Goal: Information Seeking & Learning: Learn about a topic

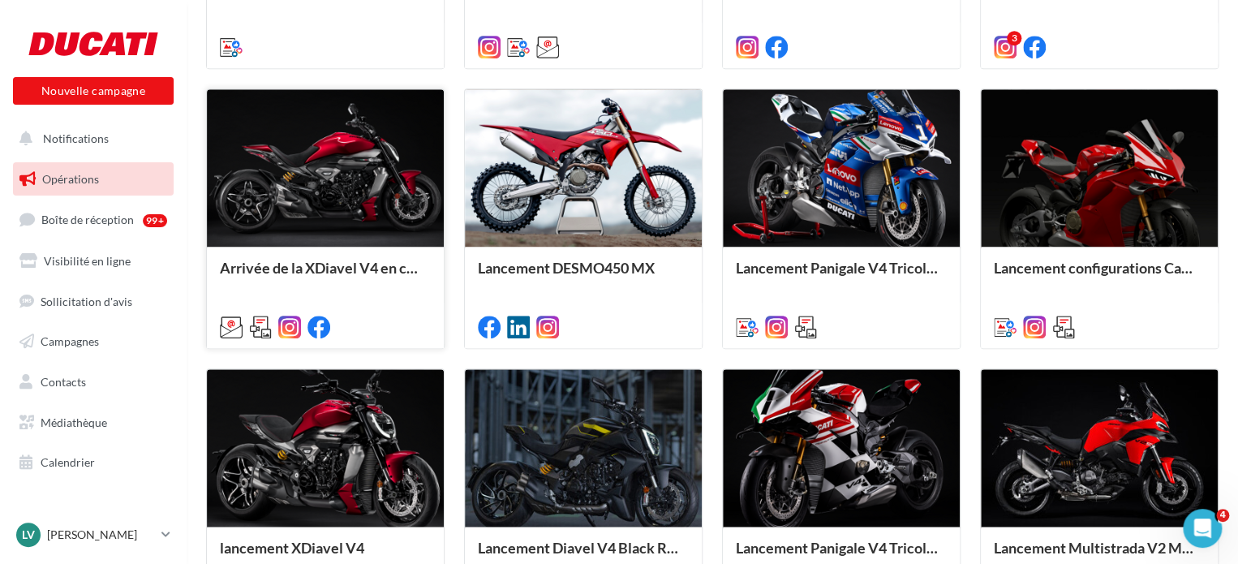
scroll to position [863, 0]
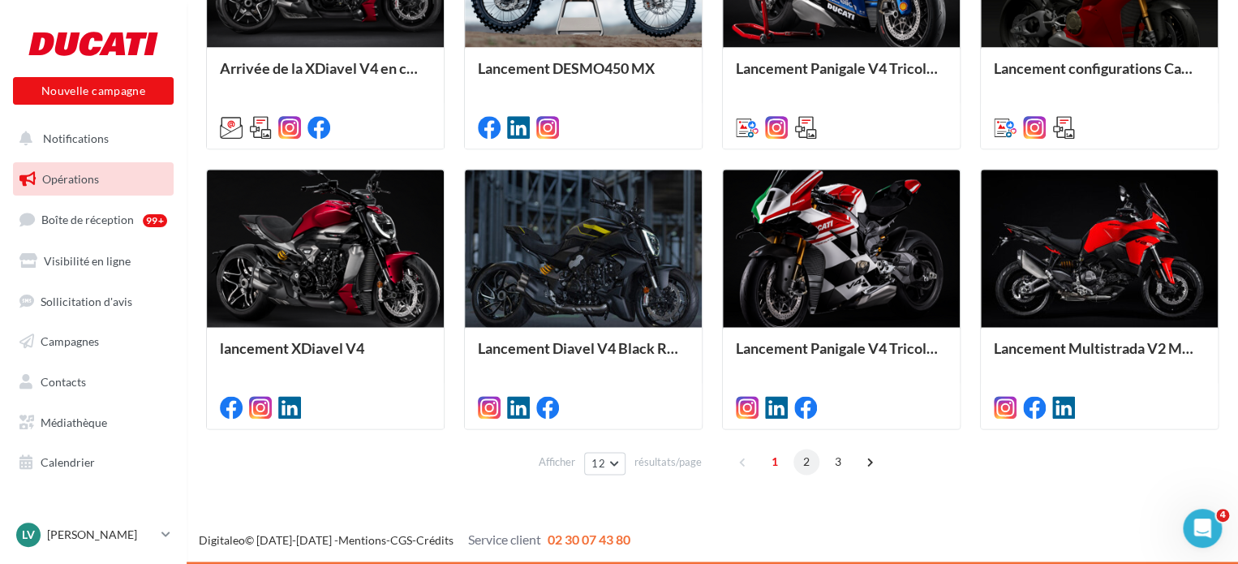
click at [811, 467] on span "2" at bounding box center [807, 462] width 26 height 26
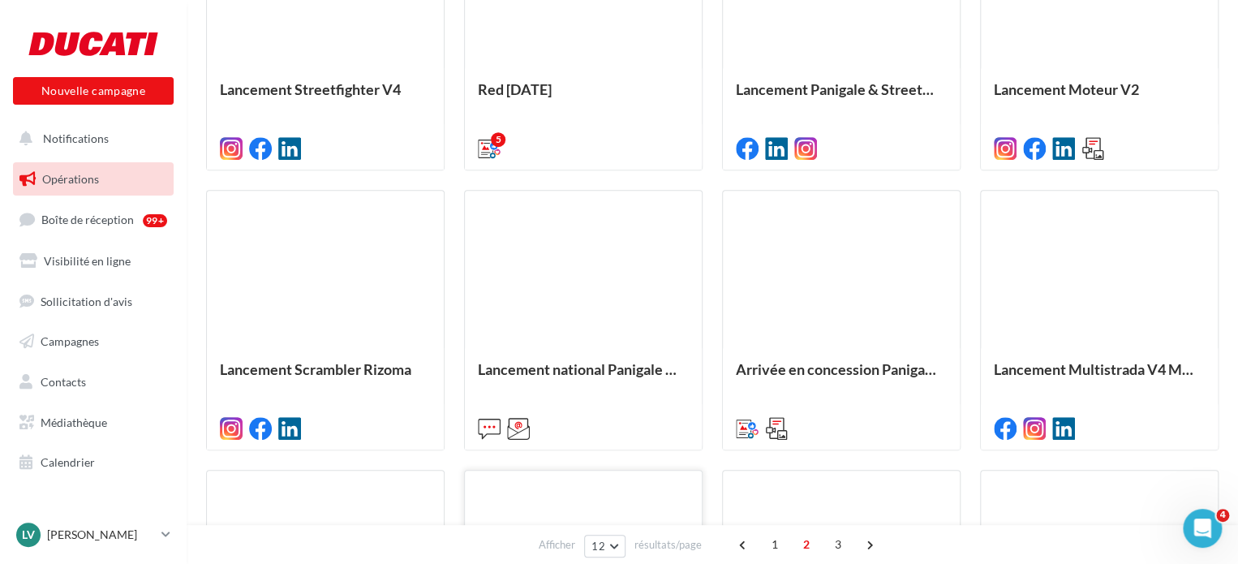
scroll to position [811, 0]
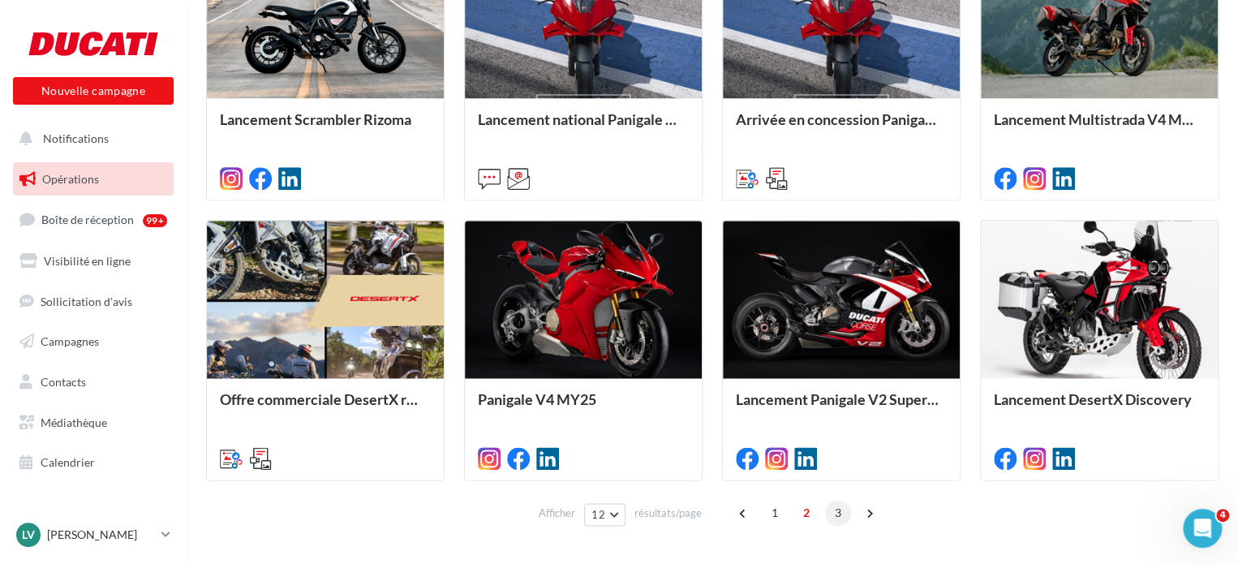
click at [831, 509] on span "3" at bounding box center [838, 513] width 26 height 26
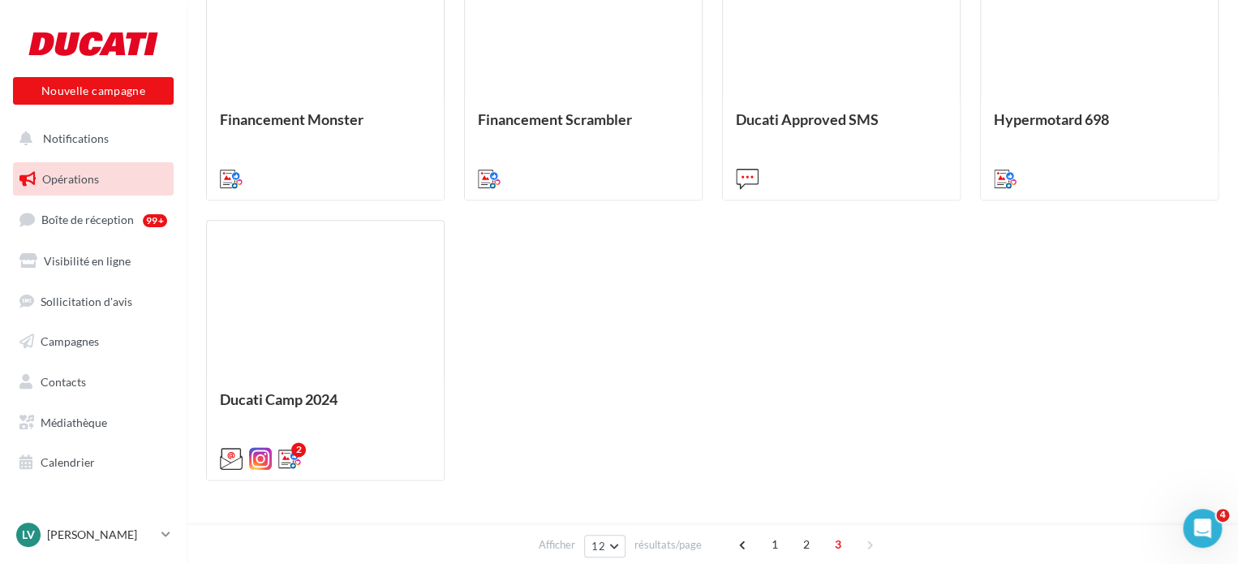
scroll to position [406, 0]
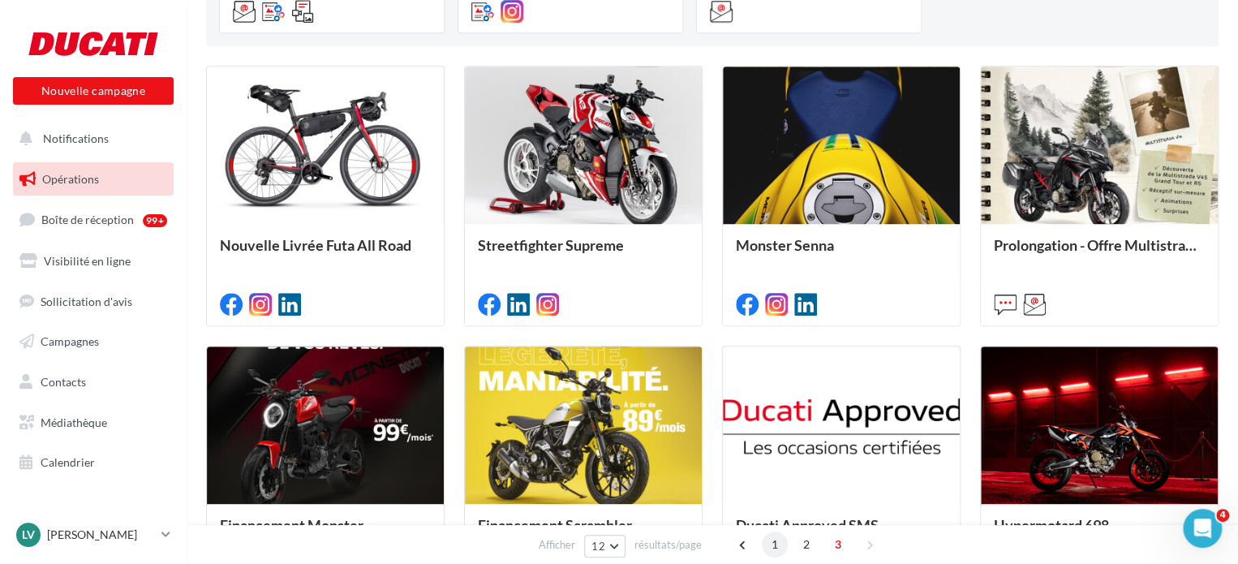
click at [775, 542] on span "1" at bounding box center [775, 544] width 26 height 26
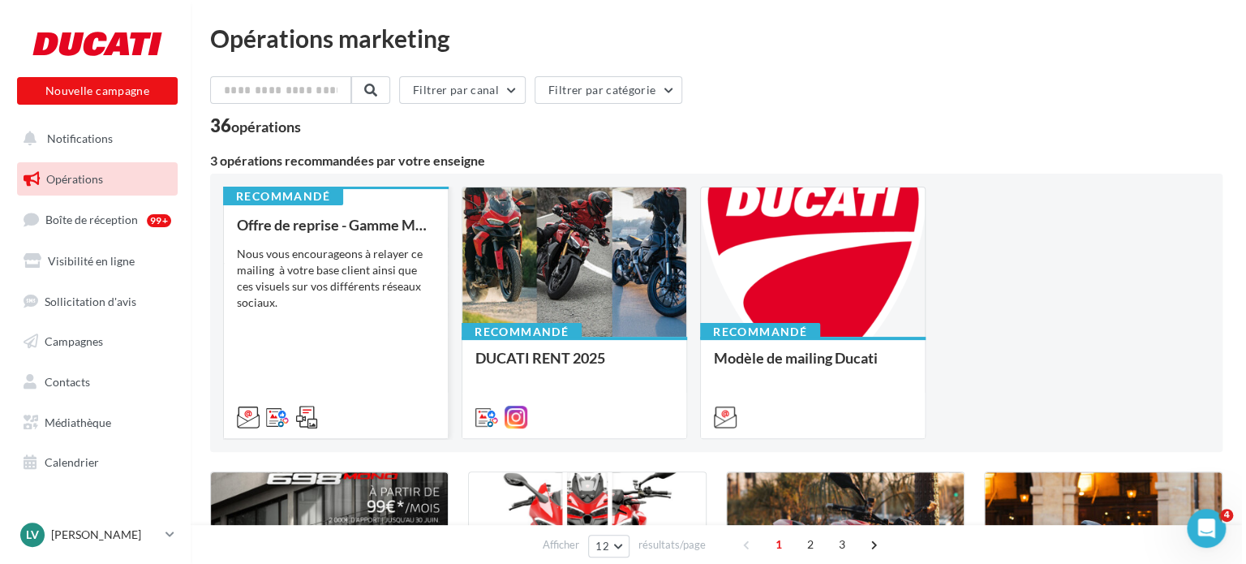
scroll to position [0, 0]
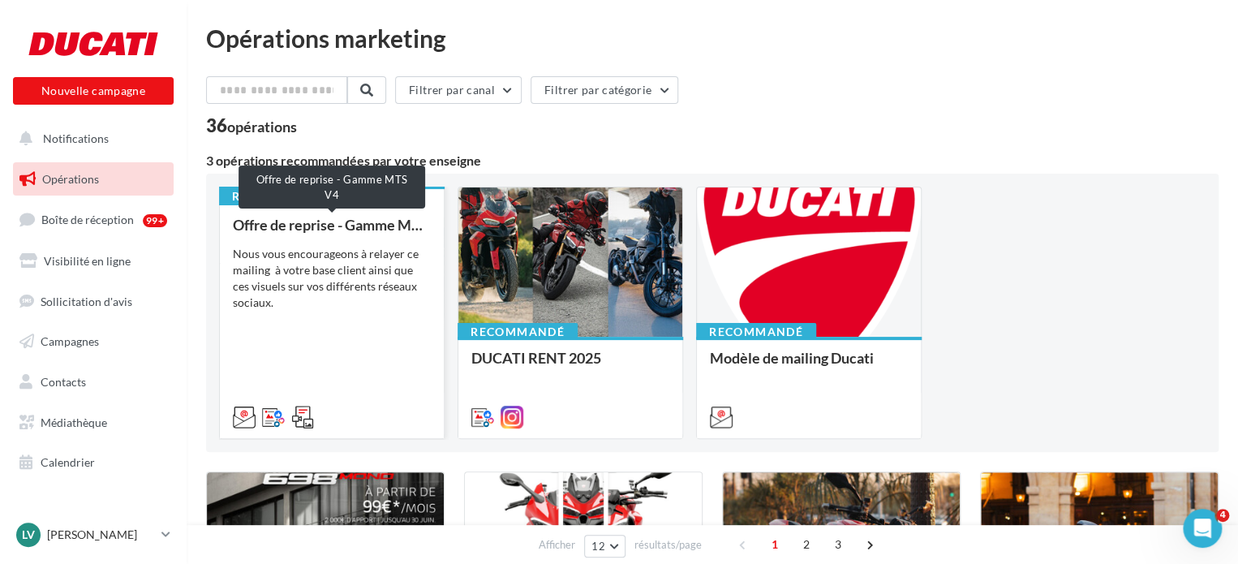
click at [342, 222] on div "Offre de reprise - Gamme MTS V4" at bounding box center [332, 225] width 198 height 16
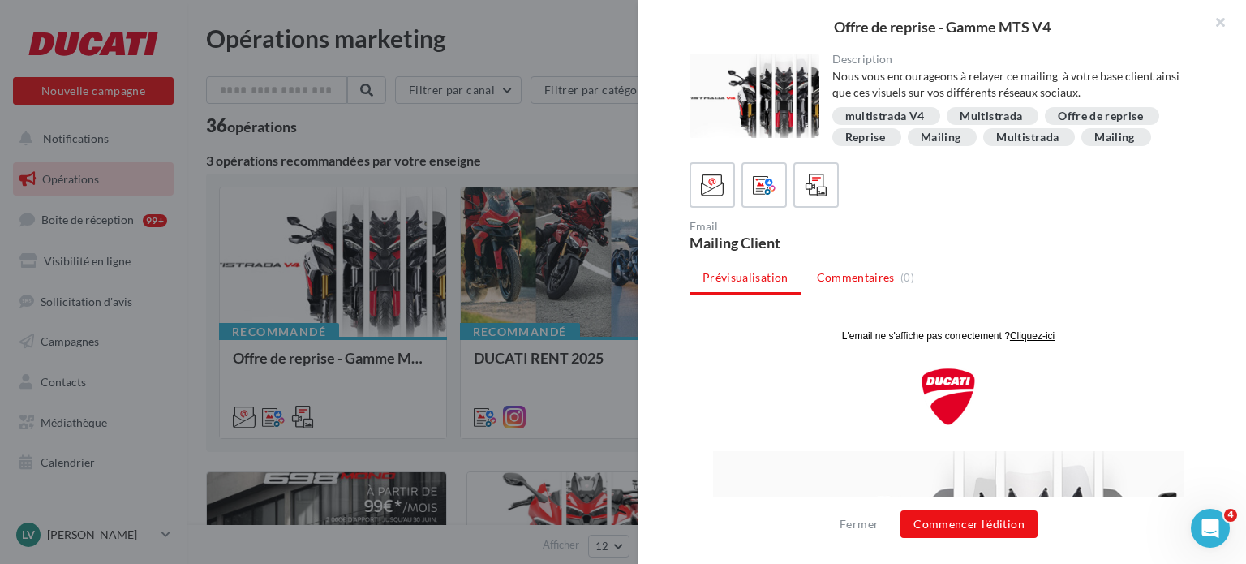
click at [847, 282] on span "Commentaires" at bounding box center [856, 277] width 78 height 16
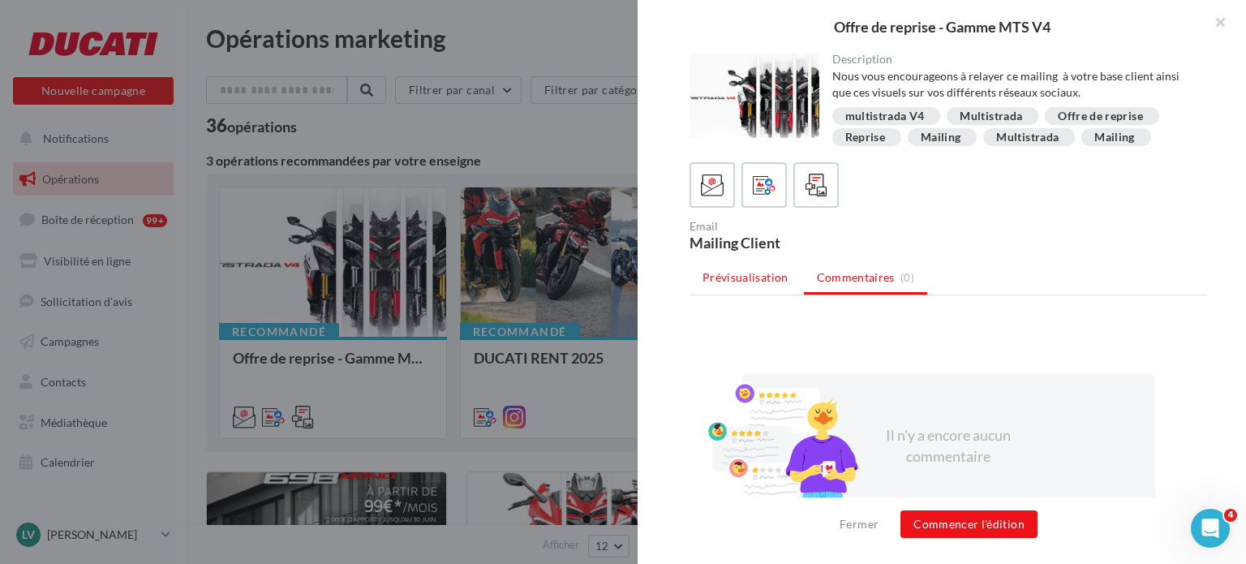
click at [755, 275] on span "Prévisualisation" at bounding box center [746, 277] width 86 height 14
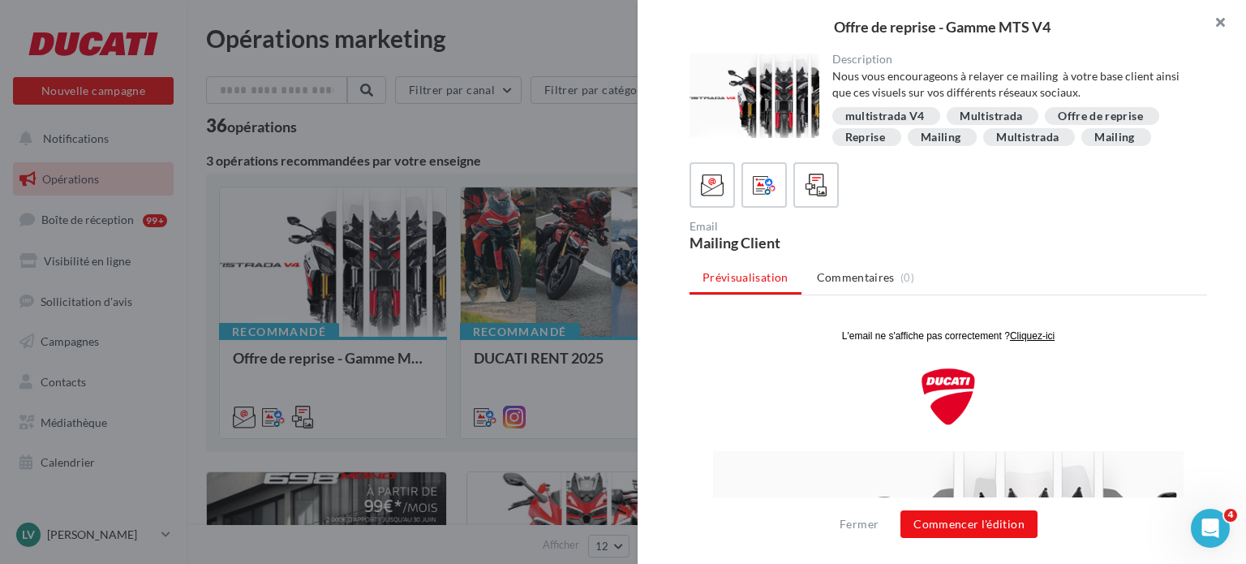
click at [1220, 22] on button "button" at bounding box center [1213, 24] width 65 height 49
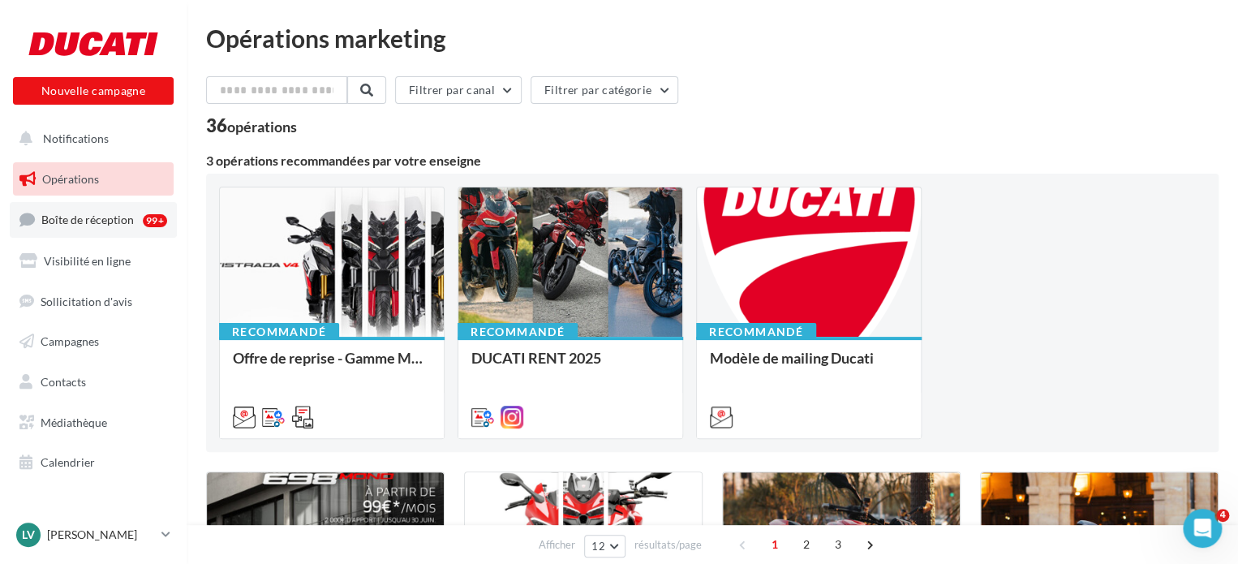
click at [81, 226] on link "Boîte de réception 99+" at bounding box center [93, 219] width 167 height 35
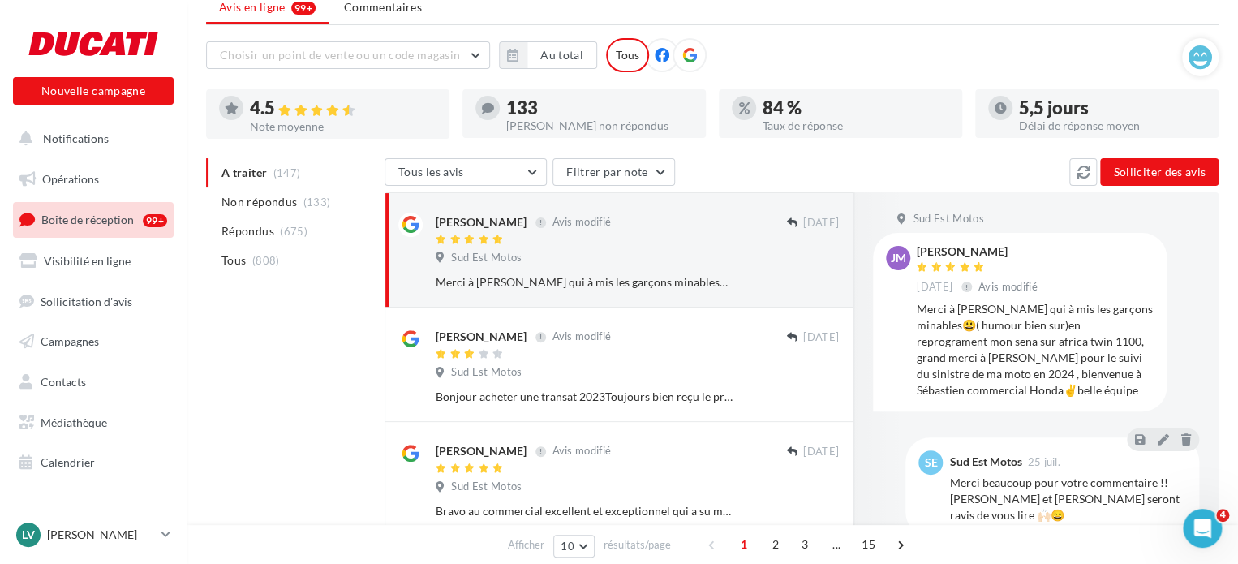
scroll to position [162, 0]
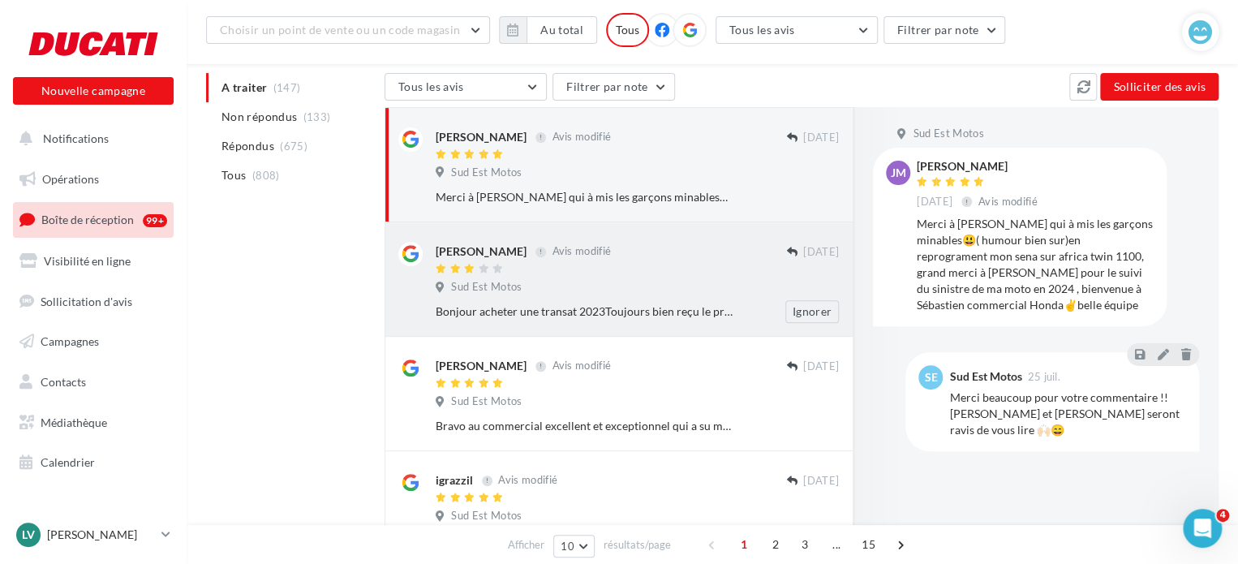
click at [596, 274] on div at bounding box center [611, 270] width 351 height 14
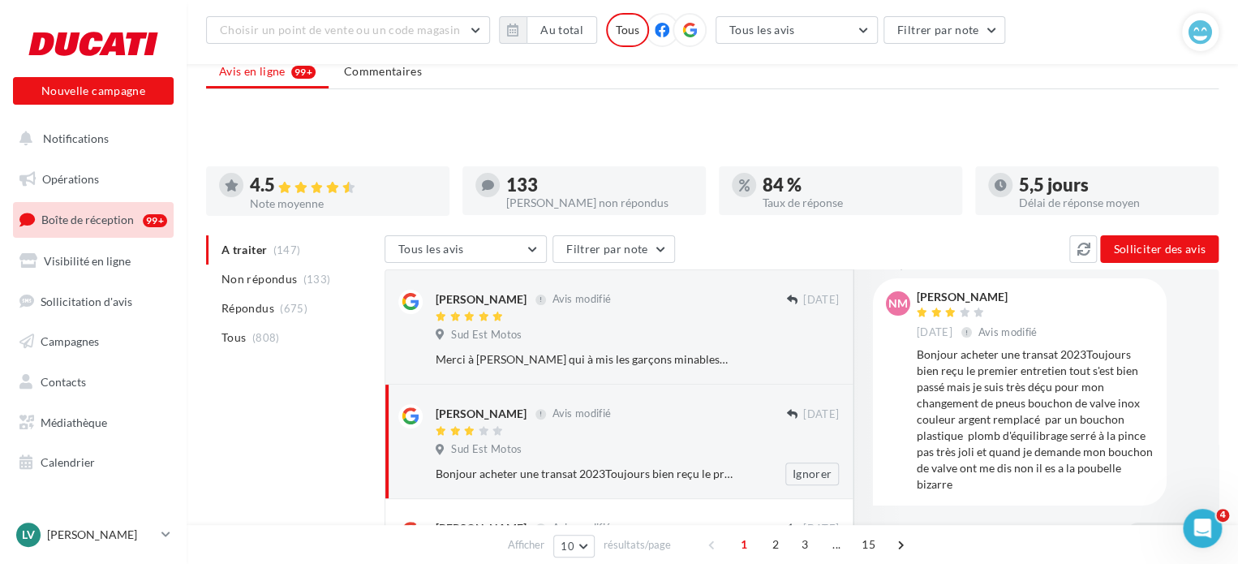
scroll to position [36, 0]
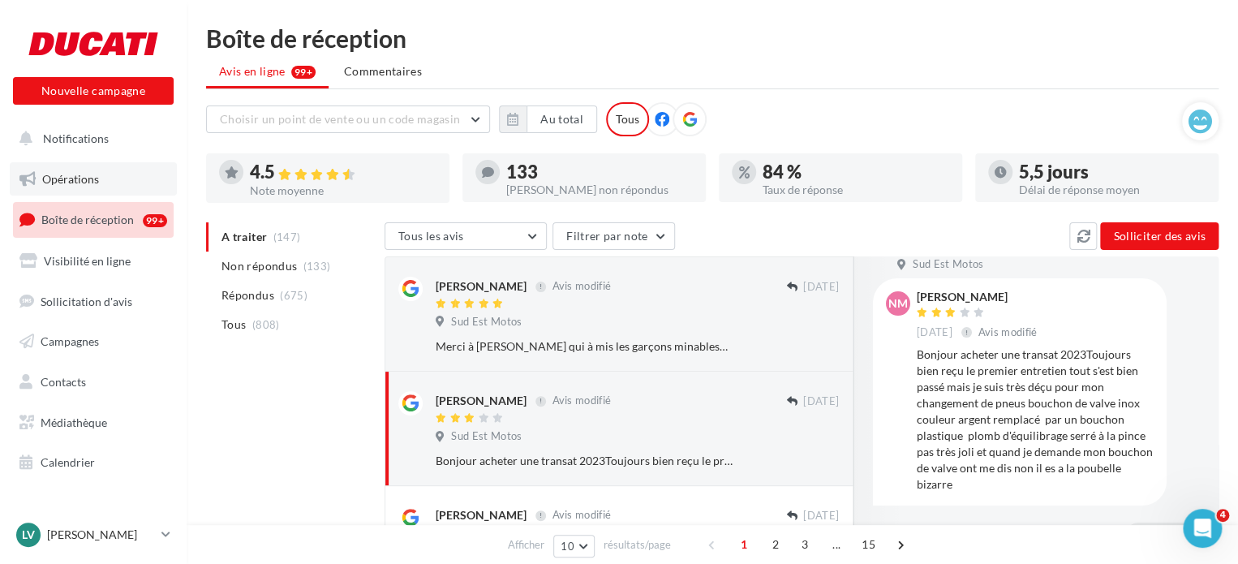
click at [68, 180] on span "Opérations" at bounding box center [70, 179] width 57 height 14
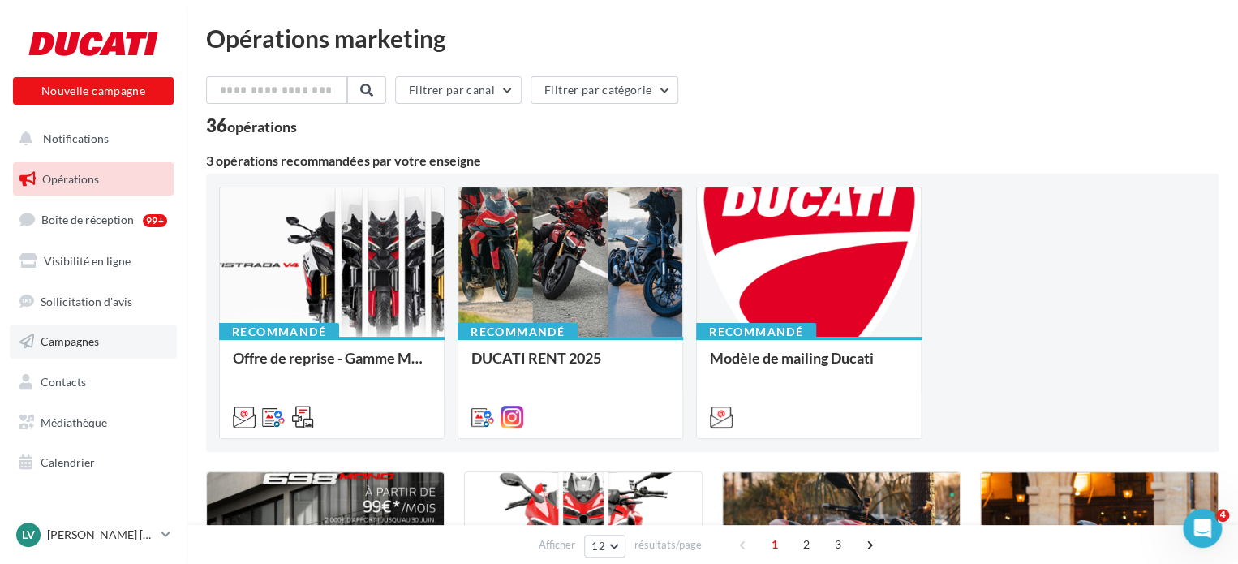
click at [70, 341] on span "Campagnes" at bounding box center [70, 341] width 58 height 14
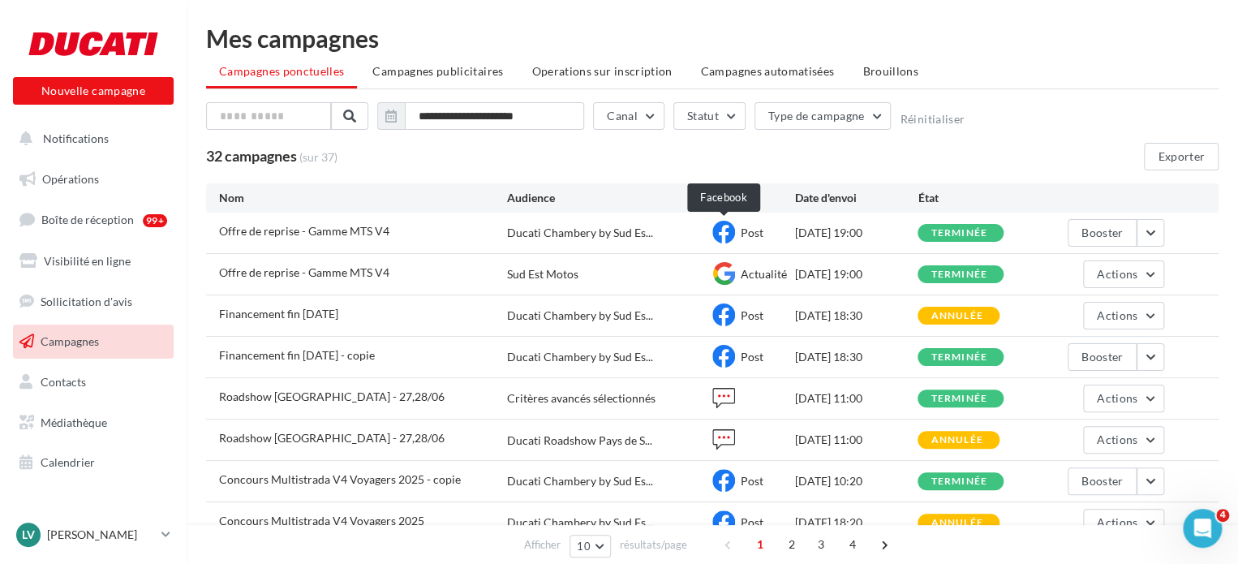
click at [721, 223] on icon at bounding box center [723, 232] width 23 height 23
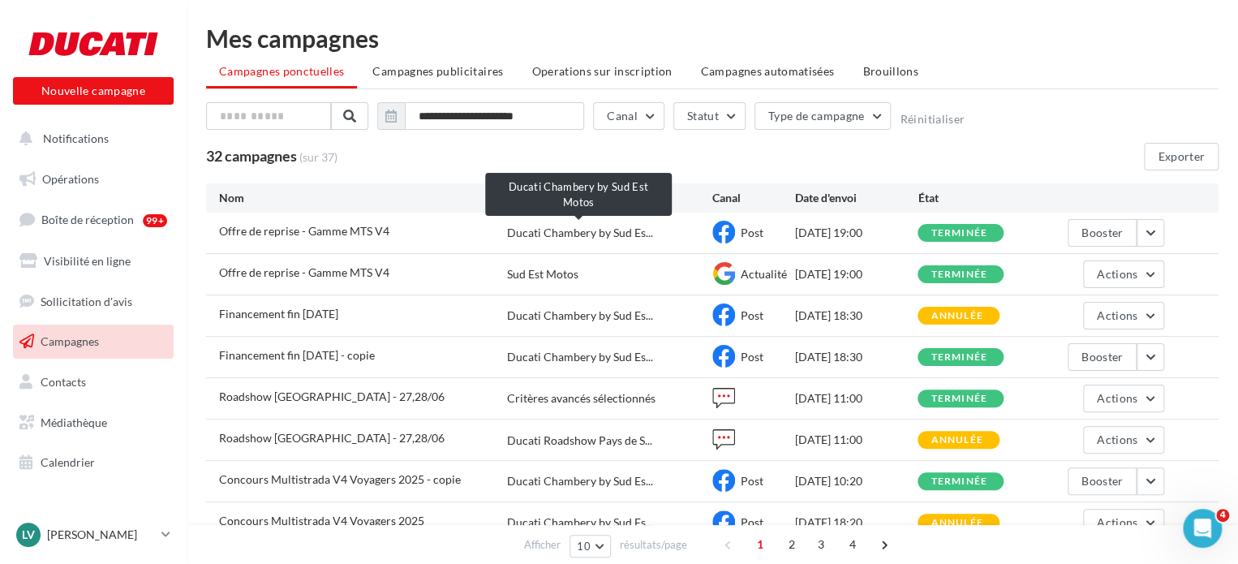
click at [587, 238] on span "Ducati Chambery by Sud Es..." at bounding box center [580, 233] width 146 height 16
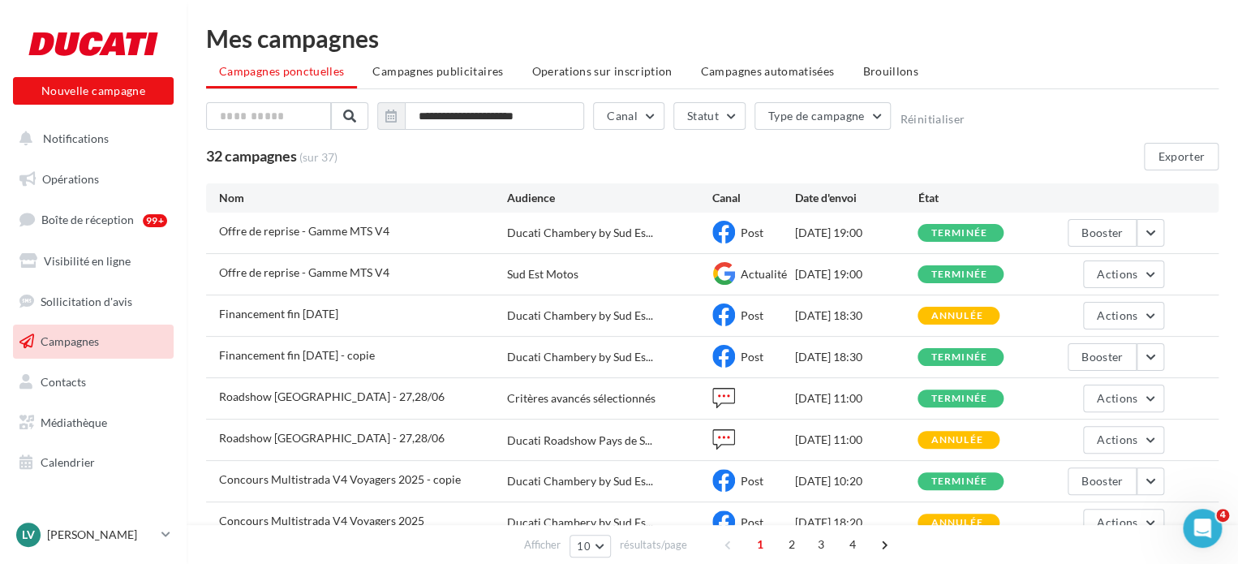
click at [349, 235] on span "Offre de reprise - Gamme MTS V4" at bounding box center [304, 231] width 170 height 14
click at [1154, 234] on button "button" at bounding box center [1151, 233] width 28 height 28
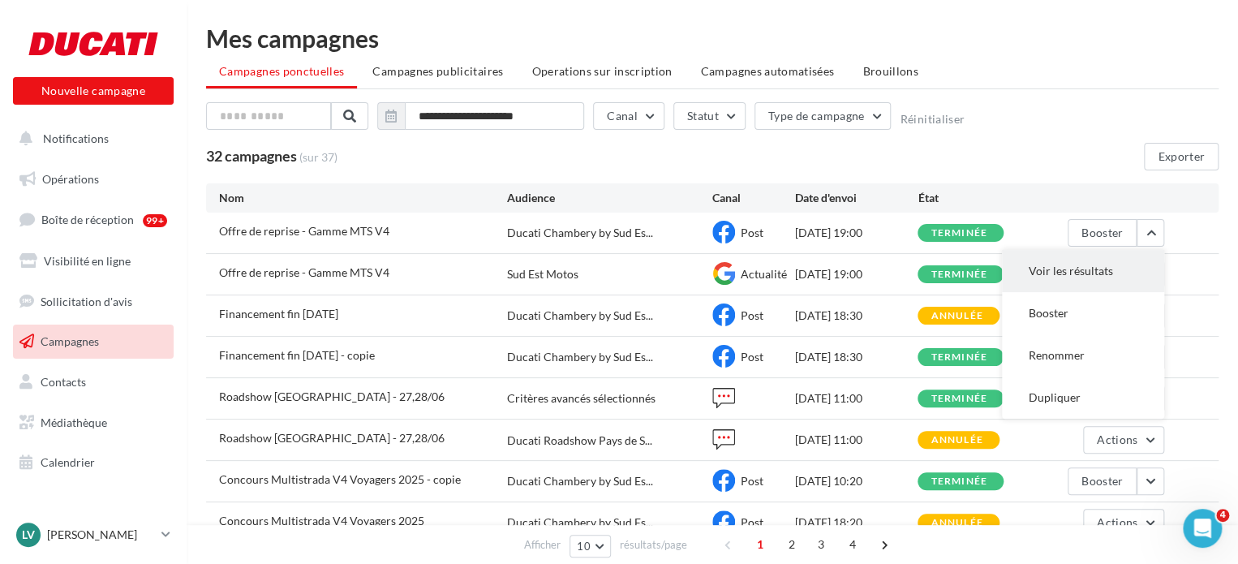
click at [1090, 269] on button "Voir les résultats" at bounding box center [1083, 271] width 162 height 42
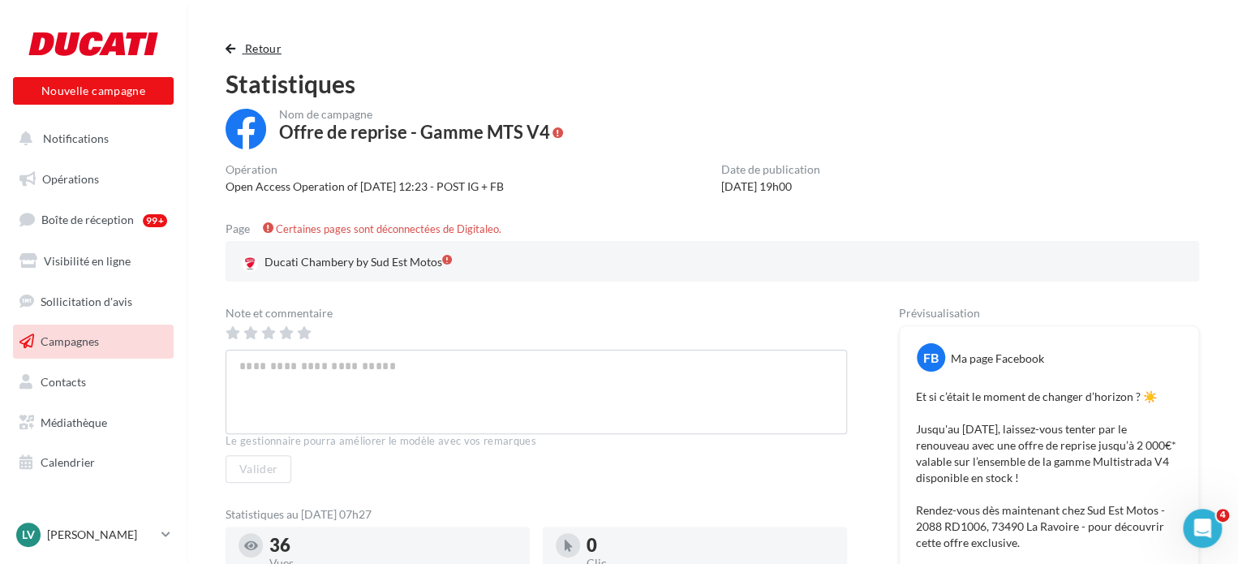
click at [234, 51] on span "button" at bounding box center [231, 48] width 10 height 11
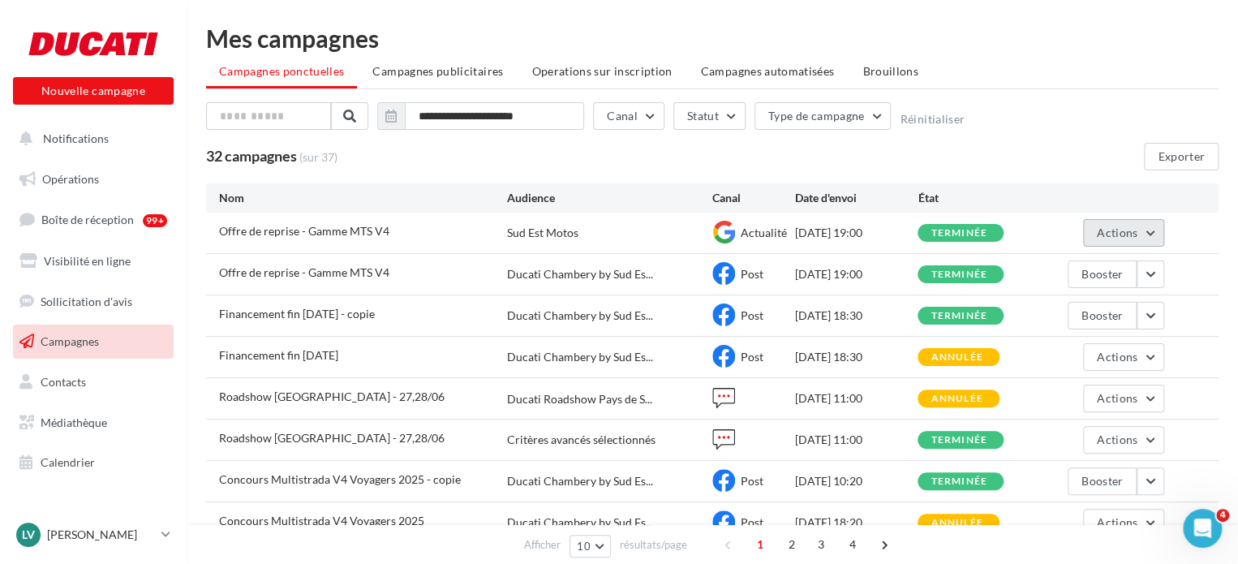
click at [1163, 234] on button "Actions" at bounding box center [1123, 233] width 81 height 28
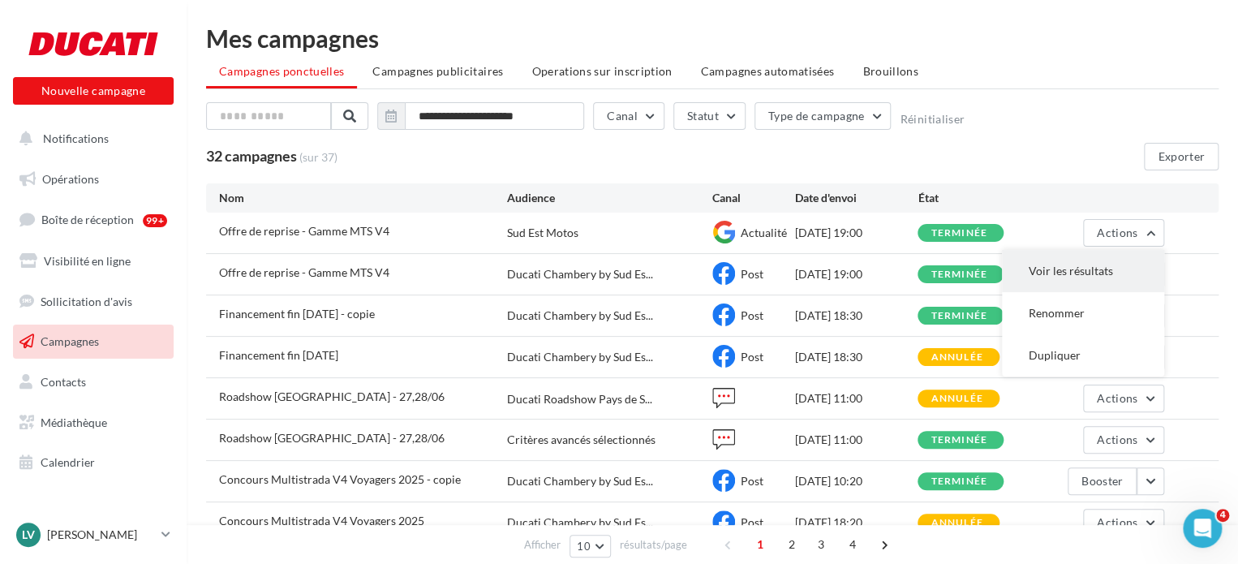
click at [1123, 264] on button "Voir les résultats" at bounding box center [1083, 271] width 162 height 42
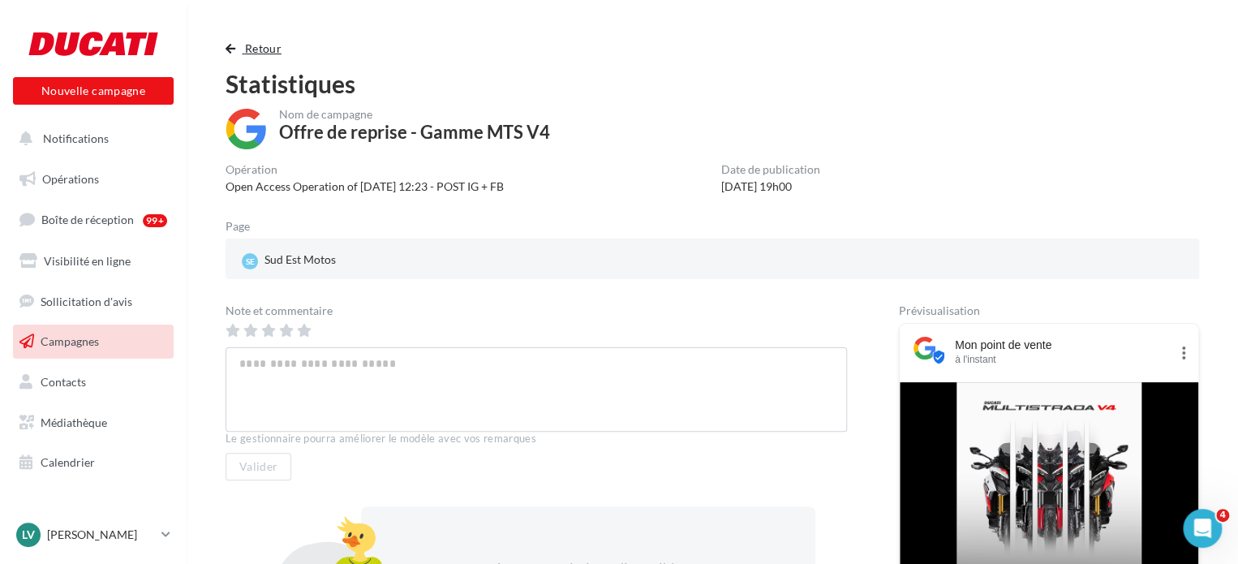
click at [232, 48] on span "button" at bounding box center [231, 48] width 10 height 11
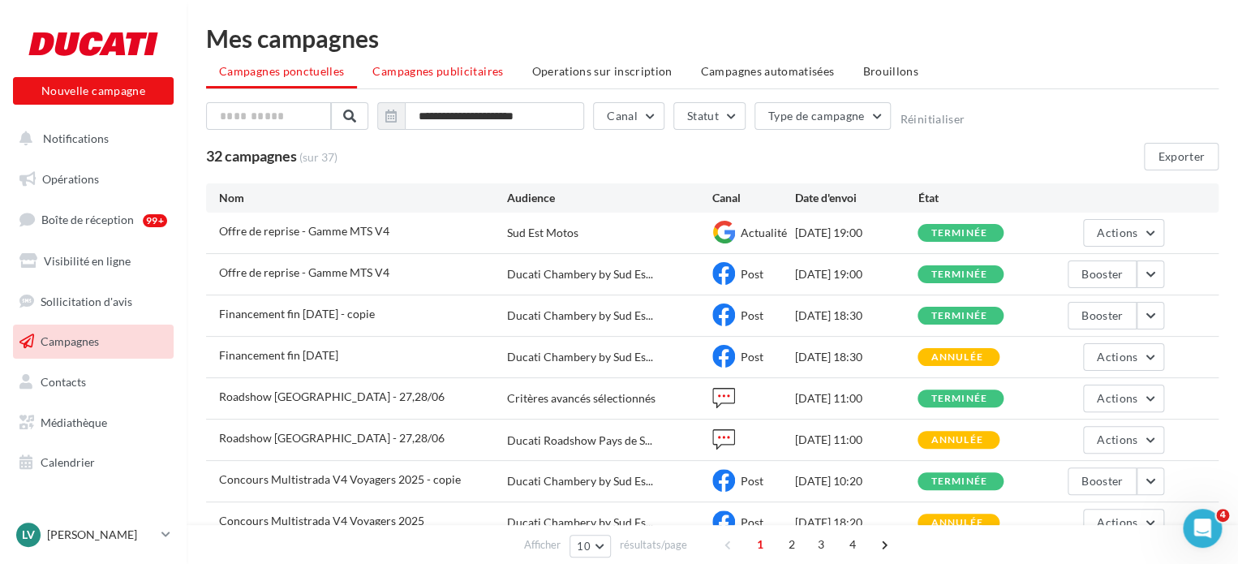
click at [422, 73] on span "Campagnes publicitaires" at bounding box center [437, 71] width 131 height 14
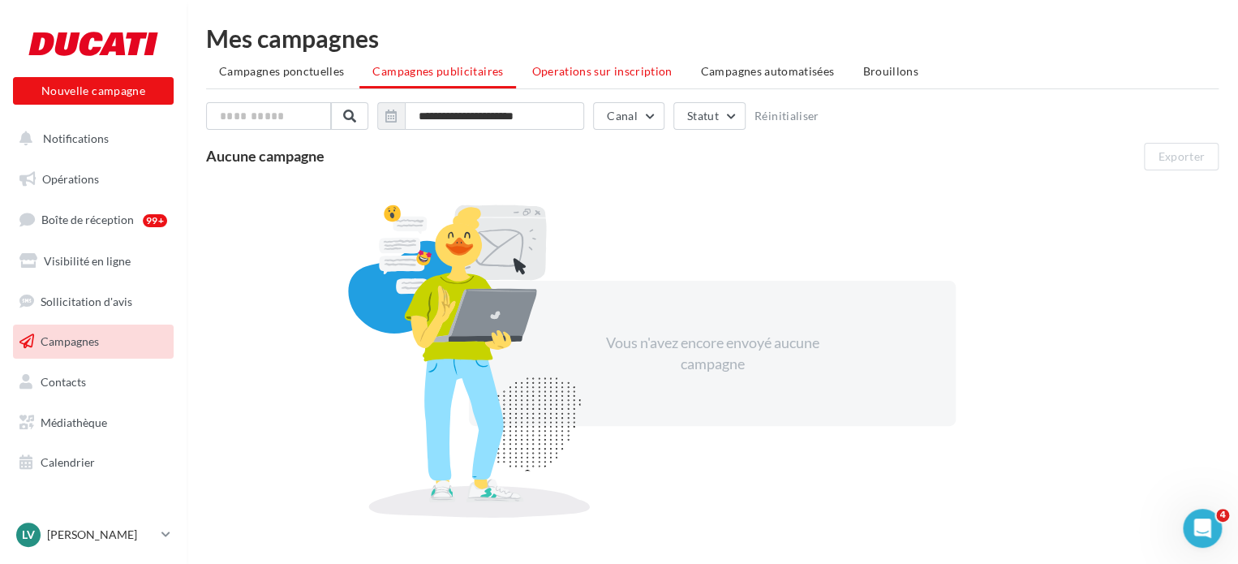
click at [610, 71] on span "Operations sur inscription" at bounding box center [601, 71] width 140 height 14
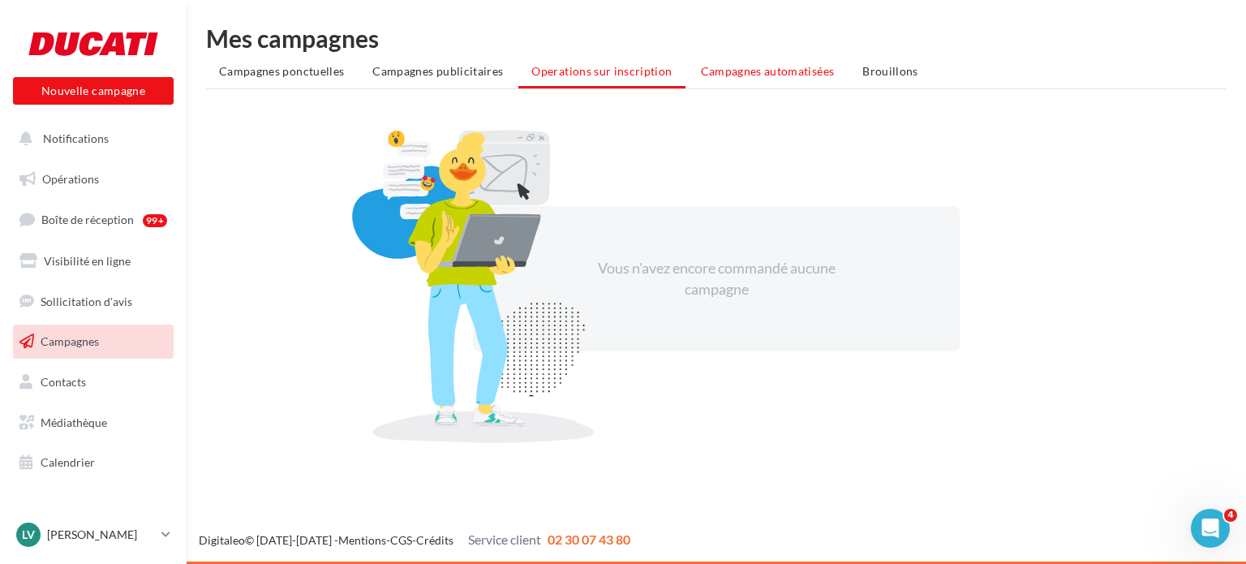
click at [721, 73] on span "Campagnes automatisées" at bounding box center [768, 71] width 134 height 14
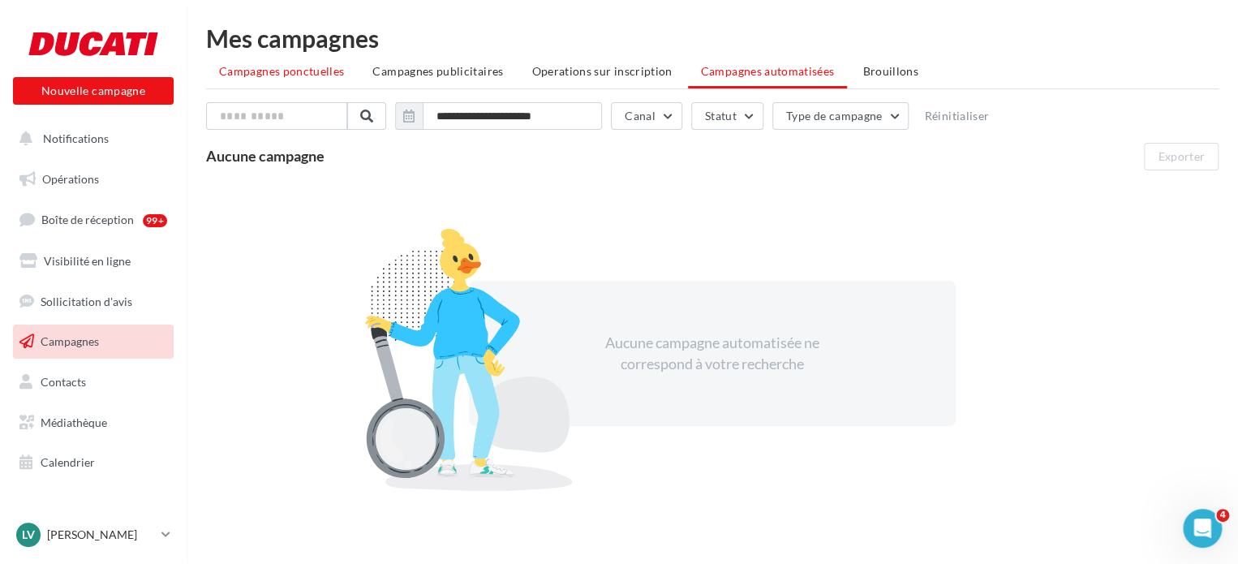
click at [289, 76] on span "Campagnes ponctuelles" at bounding box center [281, 71] width 125 height 14
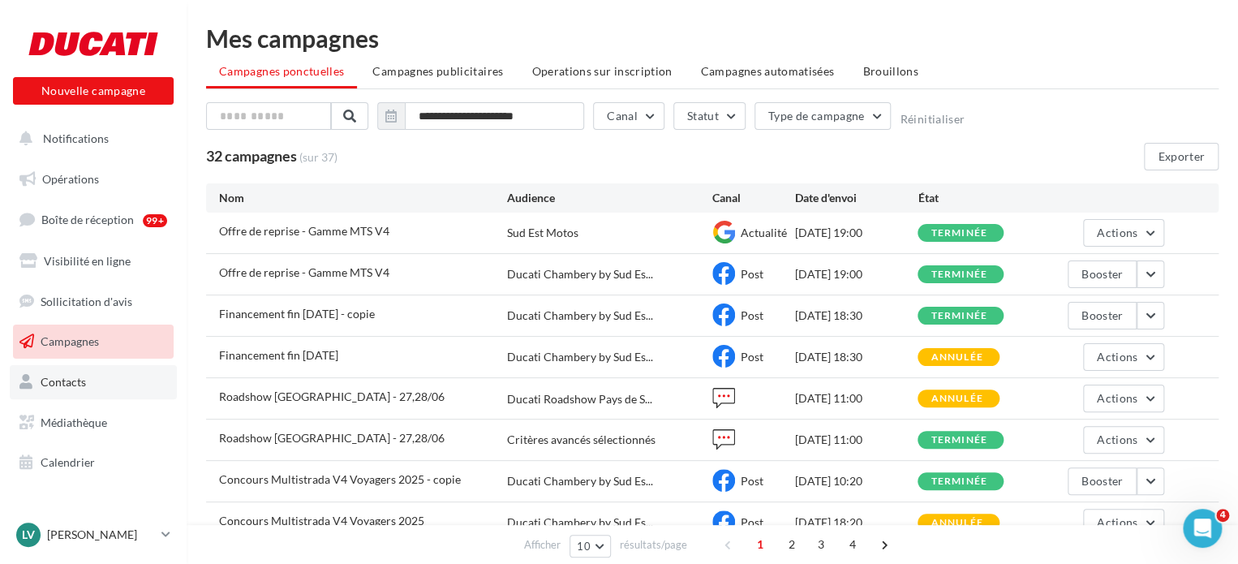
click at [57, 385] on span "Contacts" at bounding box center [63, 382] width 45 height 14
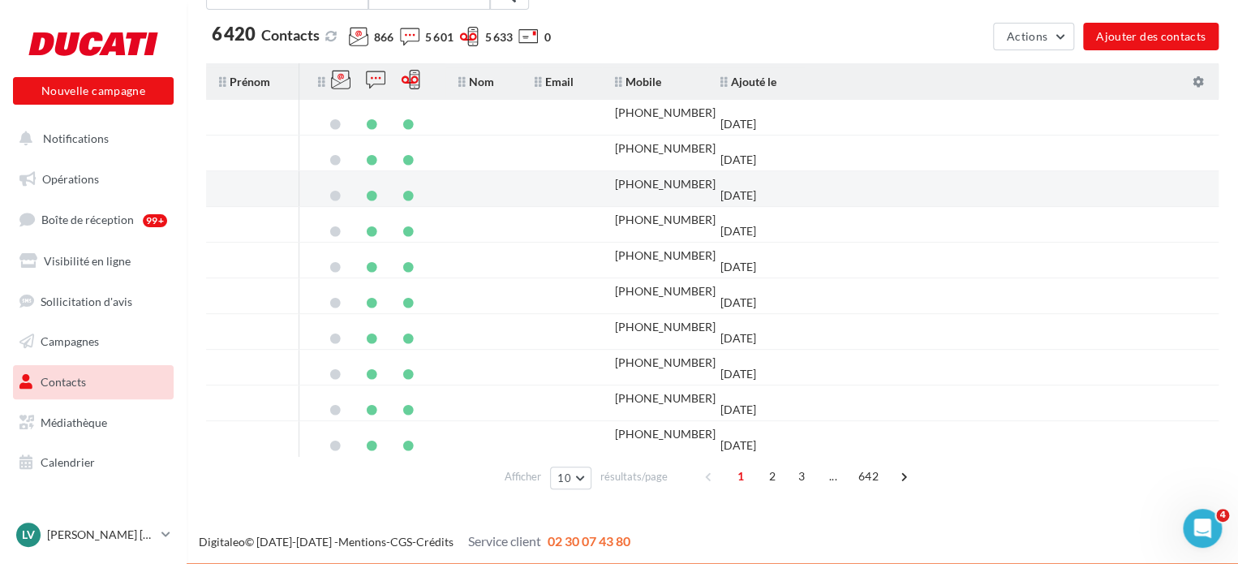
scroll to position [120, 0]
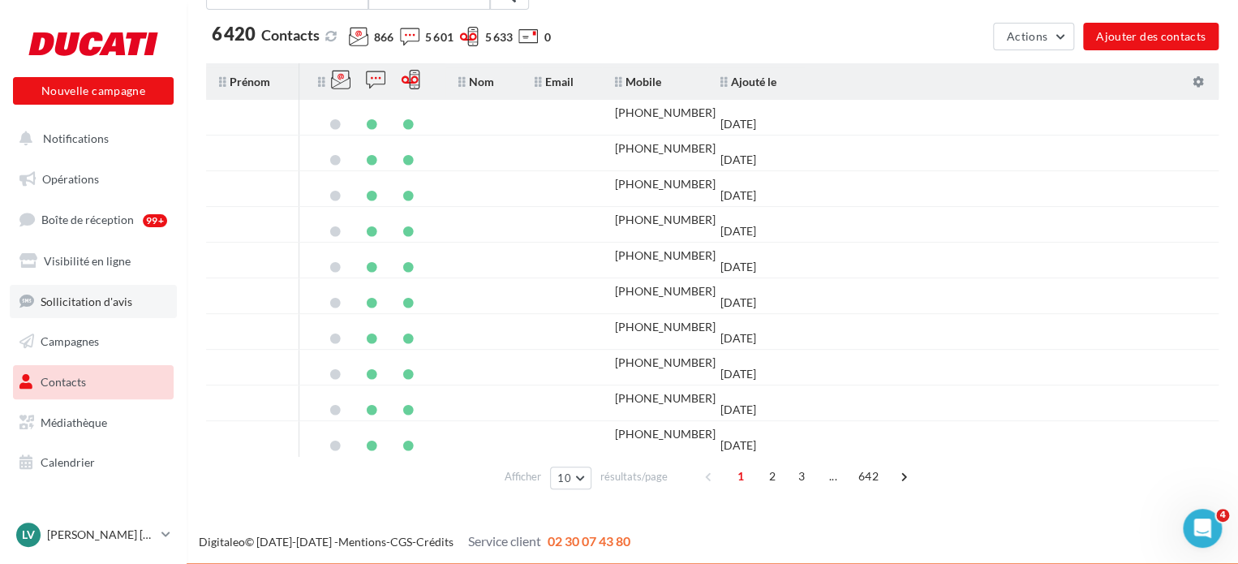
click at [85, 301] on span "Sollicitation d'avis" at bounding box center [87, 301] width 92 height 14
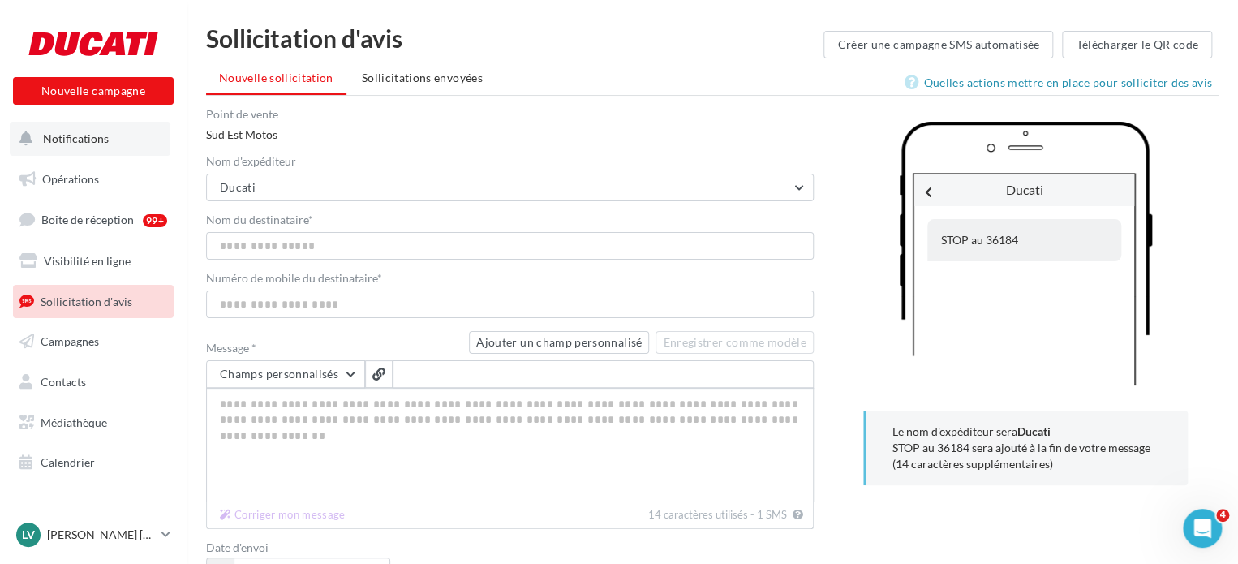
click at [73, 145] on span "Notifications" at bounding box center [76, 138] width 66 height 14
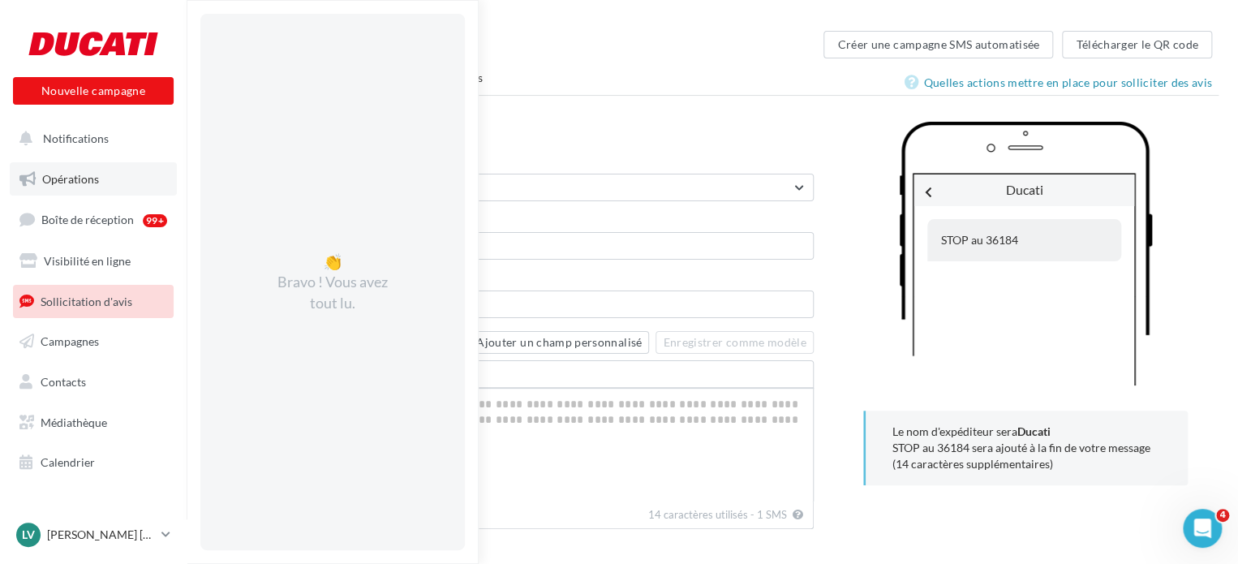
click at [68, 183] on span "Opérations" at bounding box center [70, 179] width 57 height 14
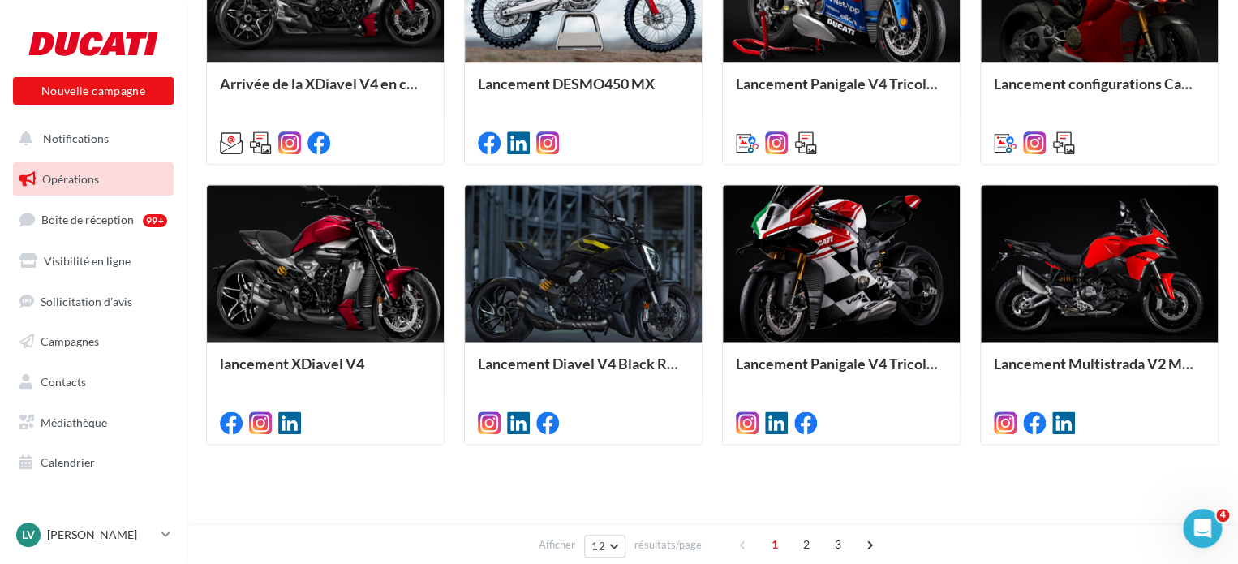
scroll to position [863, 0]
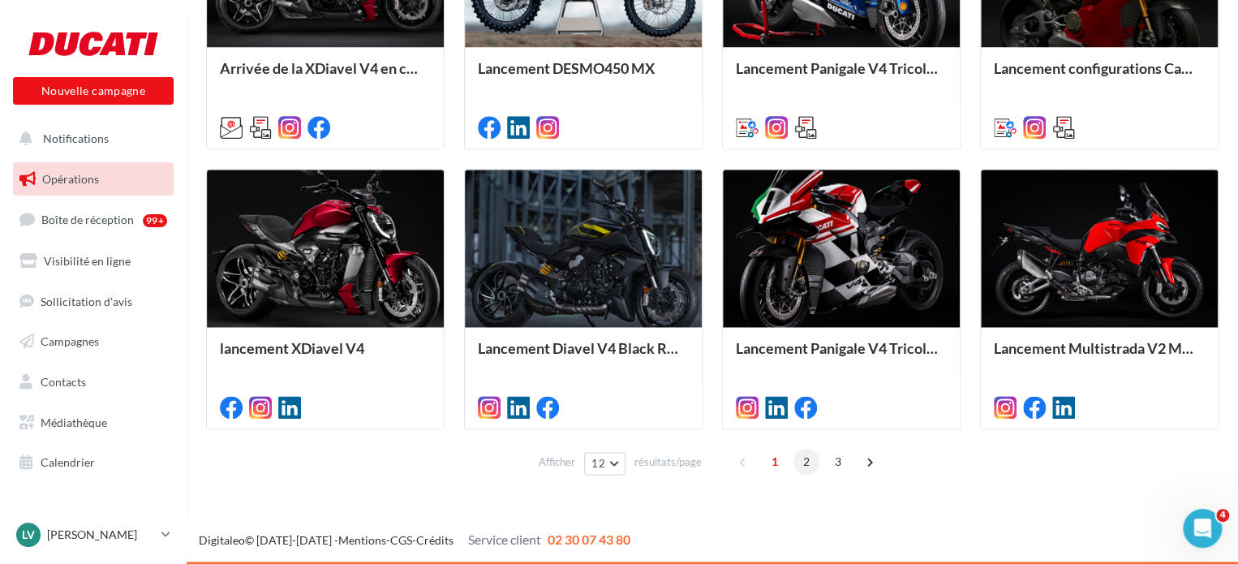
click at [811, 467] on span "2" at bounding box center [807, 462] width 26 height 26
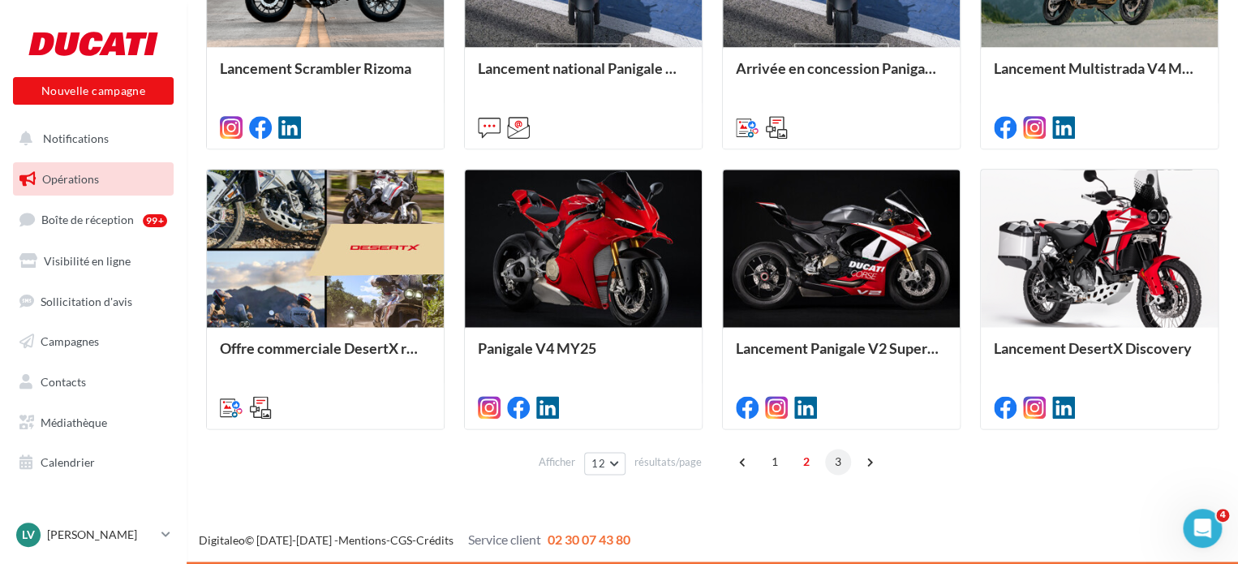
click at [831, 463] on span "3" at bounding box center [838, 462] width 26 height 26
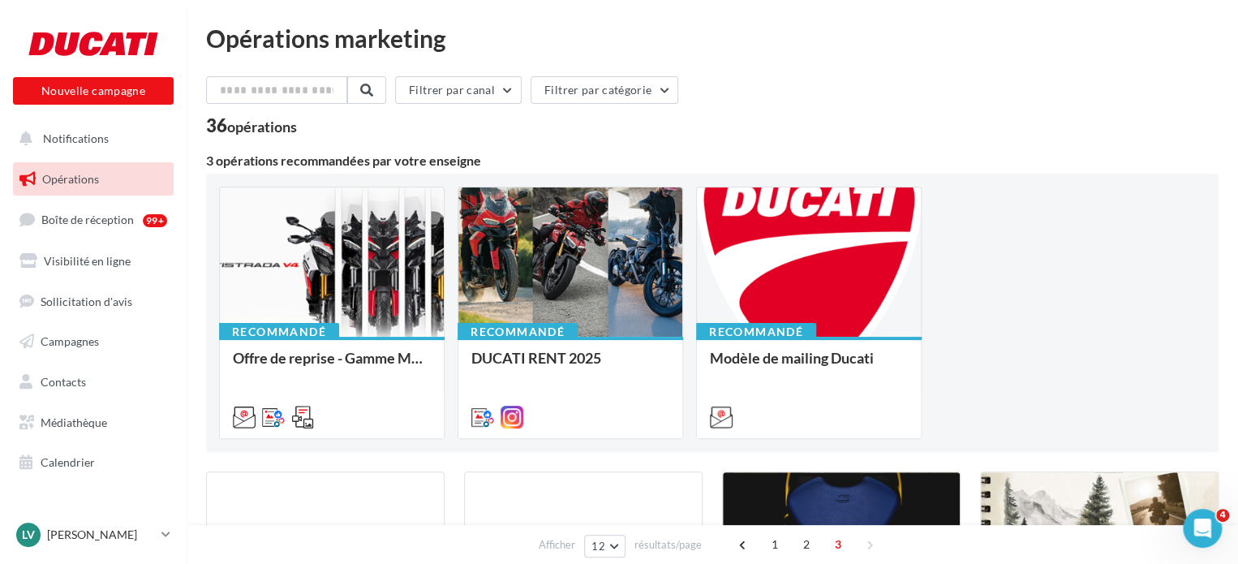
scroll to position [0, 0]
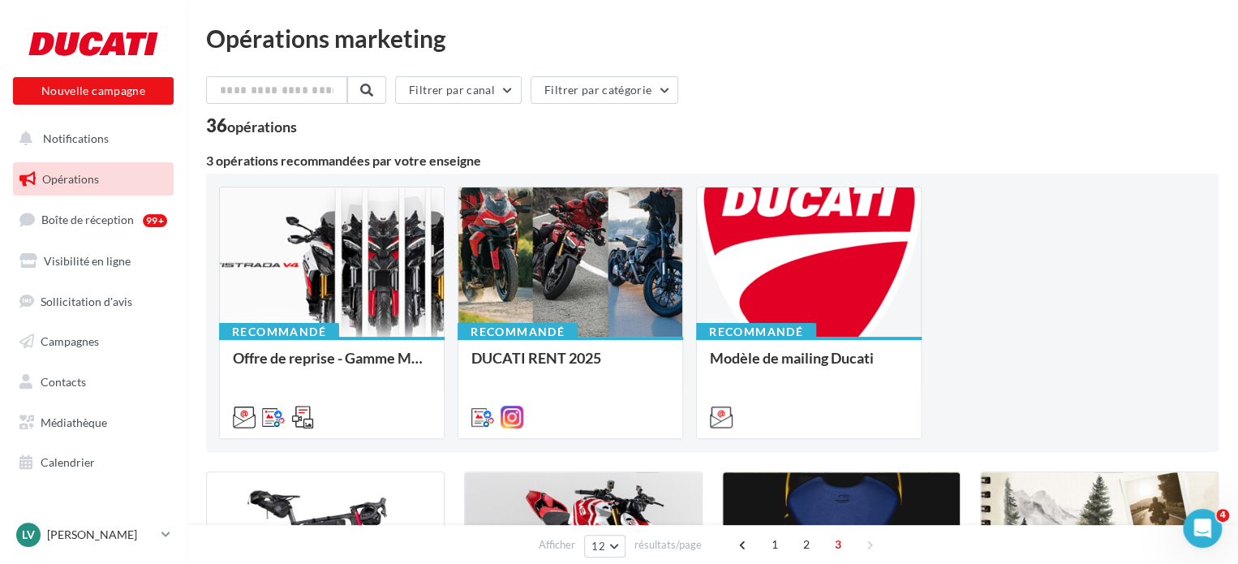
drag, startPoint x: 231, startPoint y: 154, endPoint x: 385, endPoint y: 161, distance: 154.3
click at [385, 161] on div "3 opérations recommandées par votre enseigne" at bounding box center [712, 160] width 1013 height 13
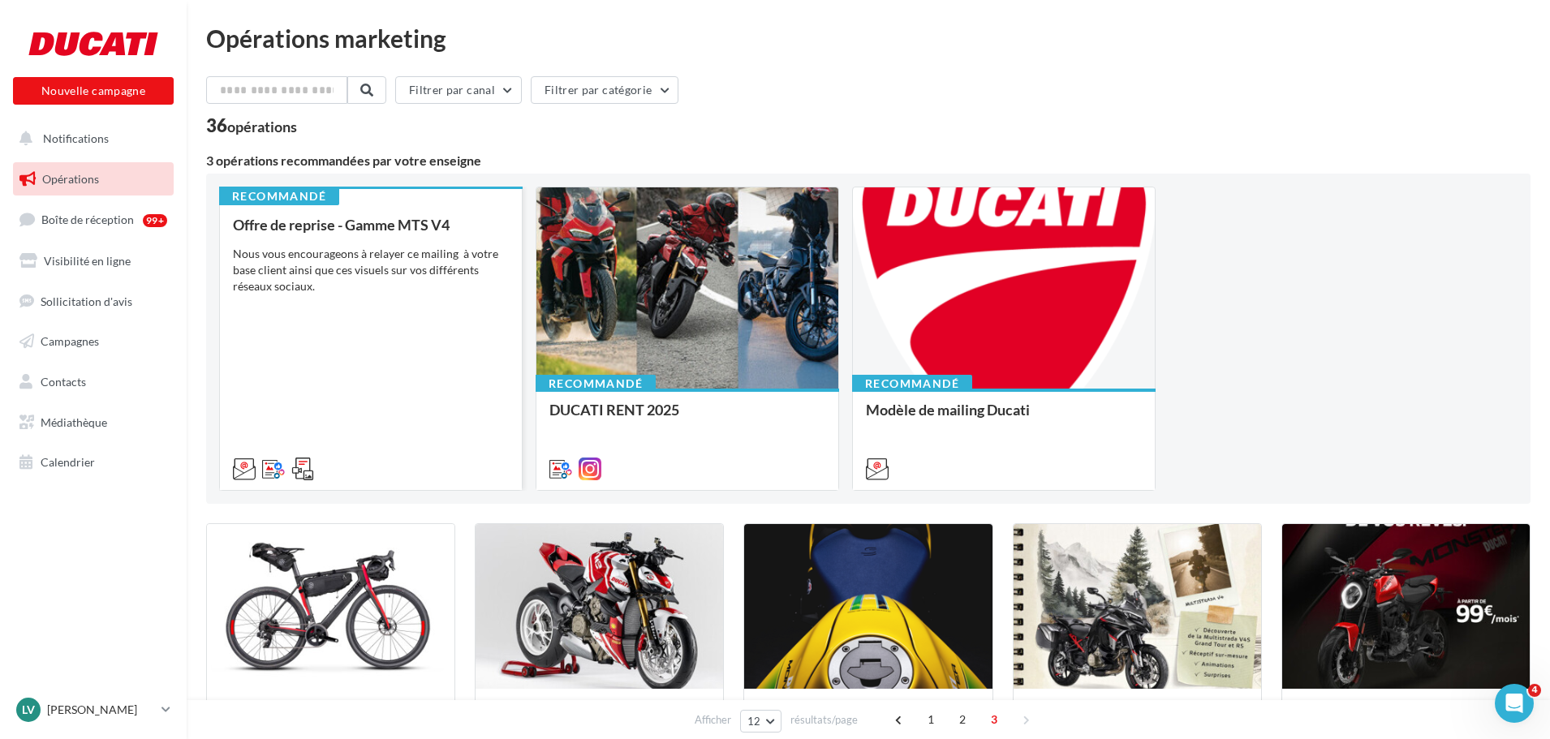
click at [374, 384] on div "Offre de reprise - Gamme MTS V4 Nous vous encourageons à relayer ce mailing à v…" at bounding box center [371, 346] width 276 height 259
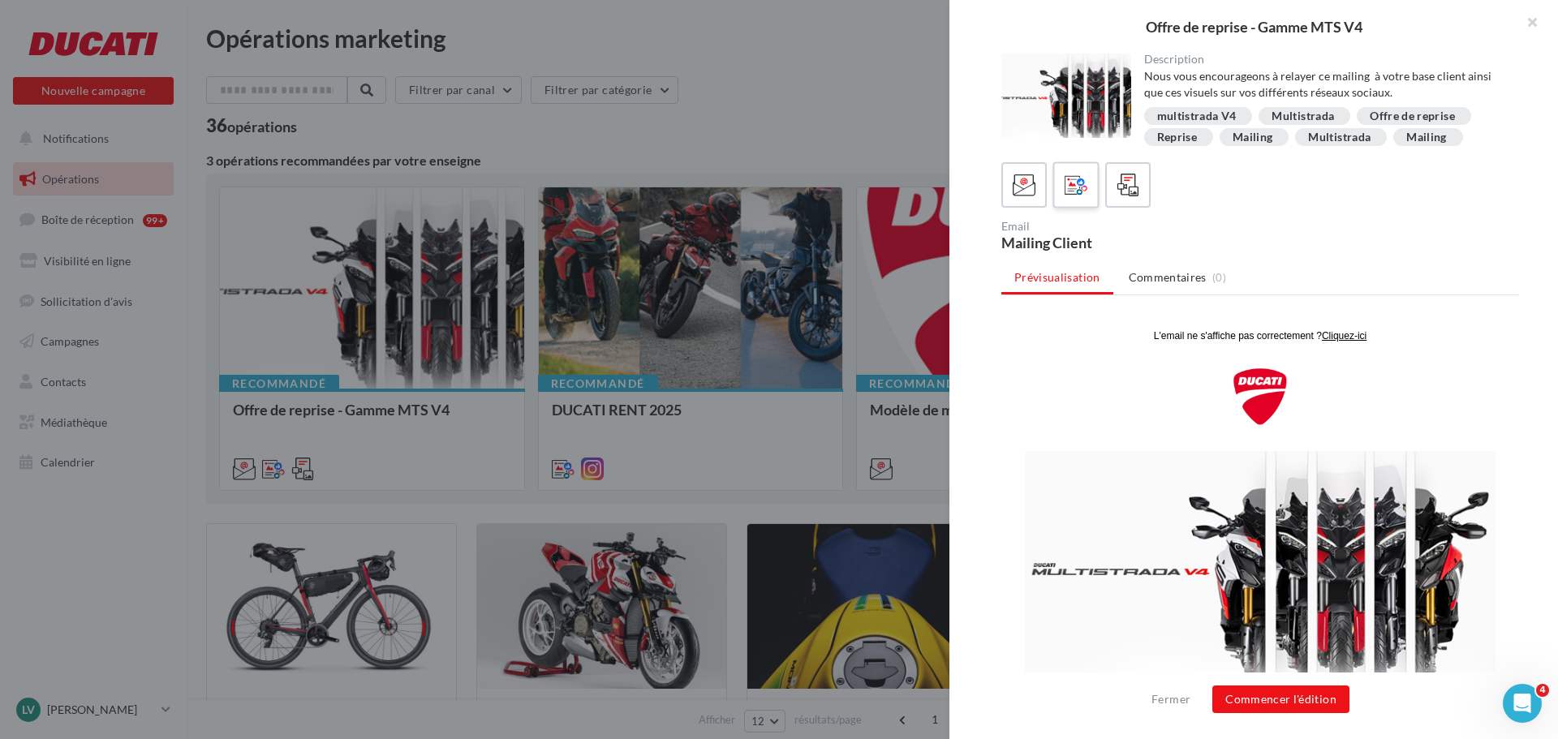
click at [1066, 184] on icon at bounding box center [1077, 186] width 24 height 24
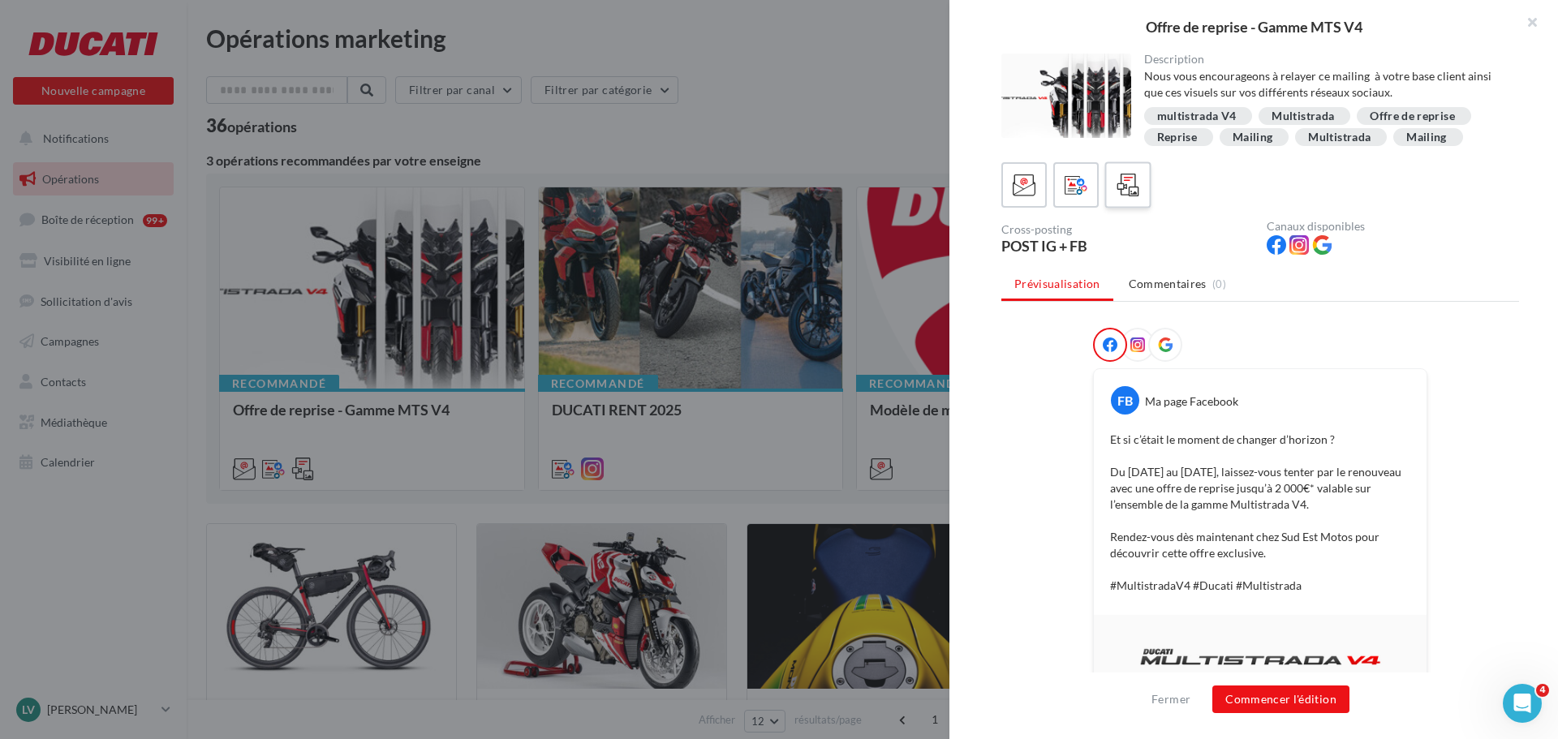
click at [1136, 194] on icon at bounding box center [1129, 186] width 24 height 24
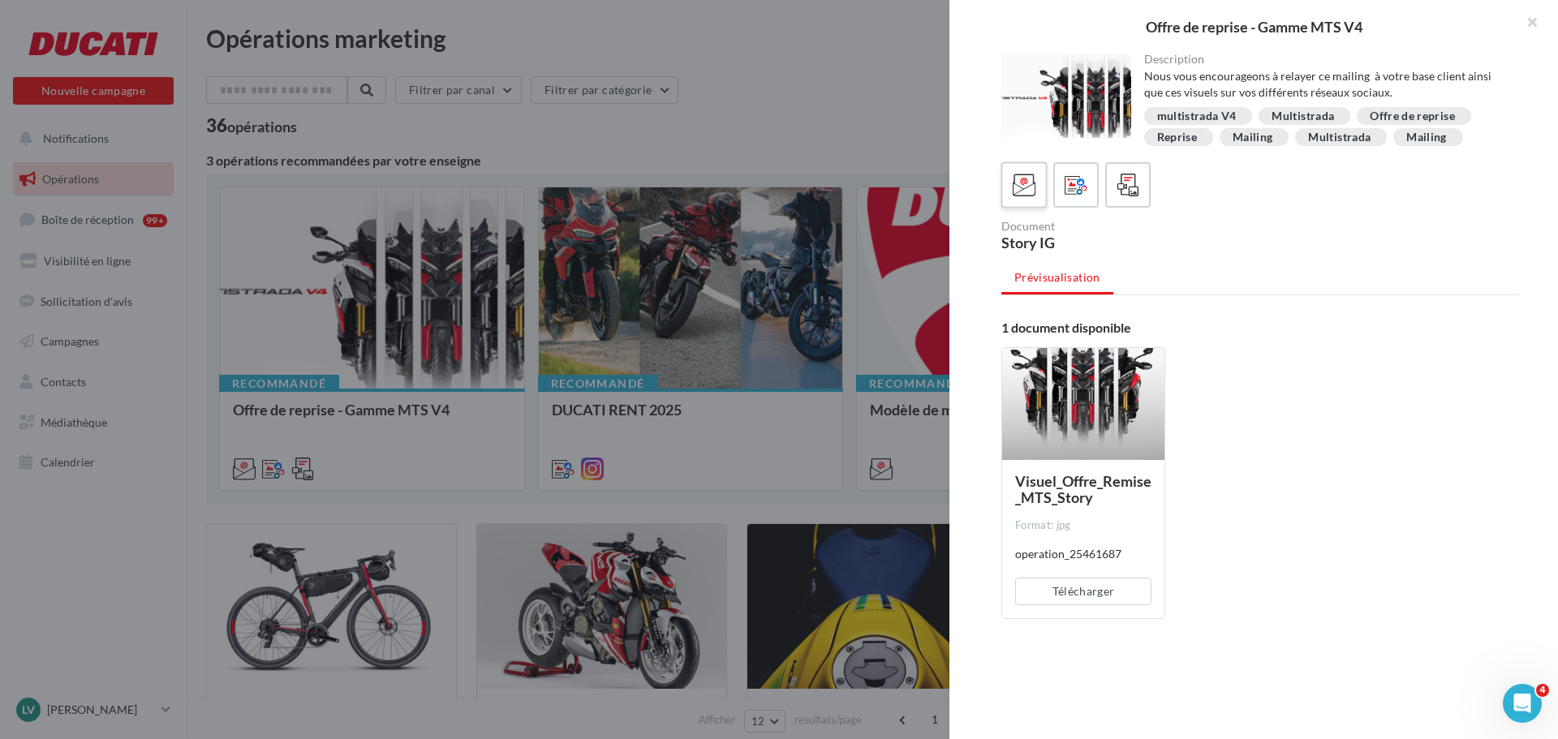
click at [1025, 197] on span at bounding box center [1025, 186] width 24 height 25
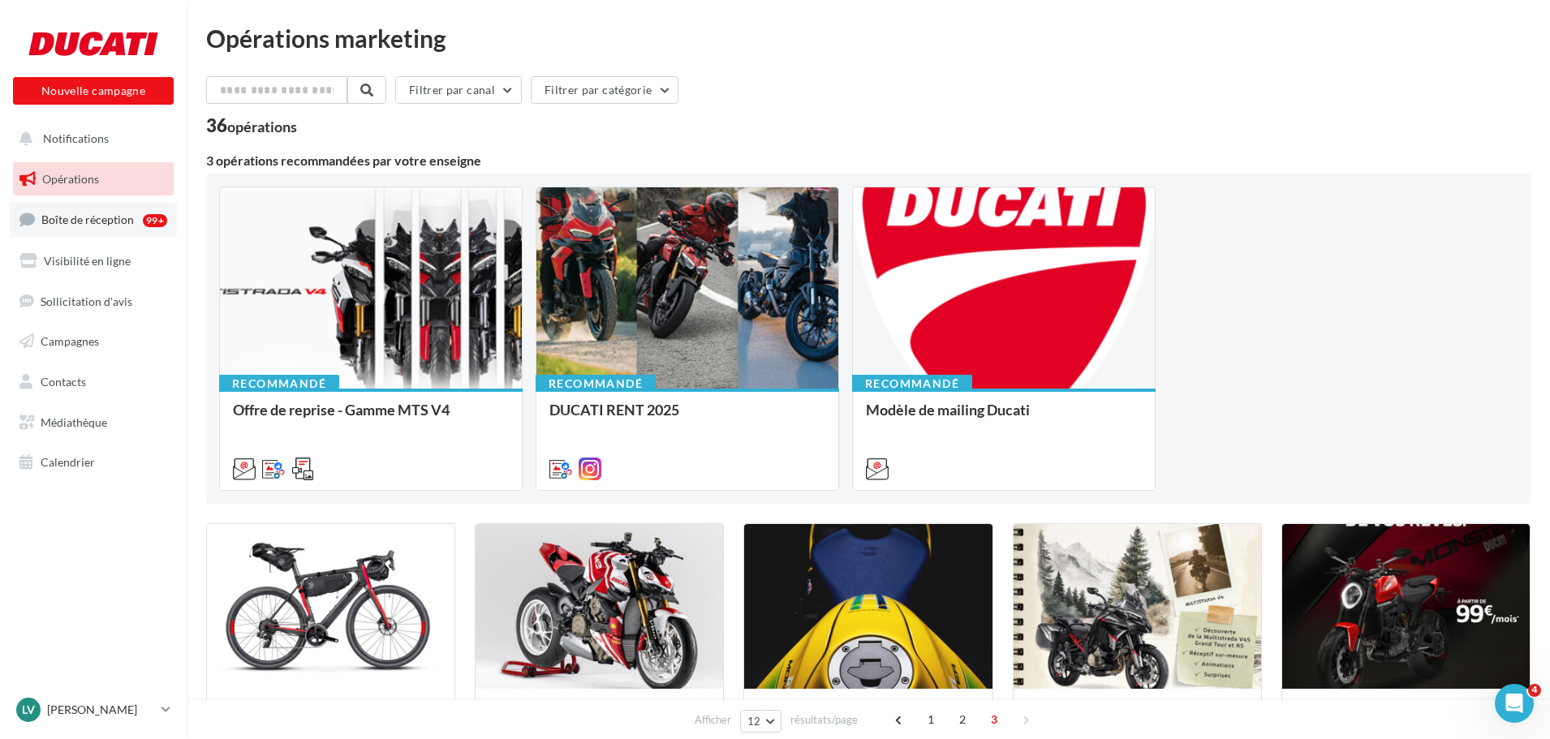
click at [84, 221] on span "Boîte de réception" at bounding box center [87, 220] width 93 height 14
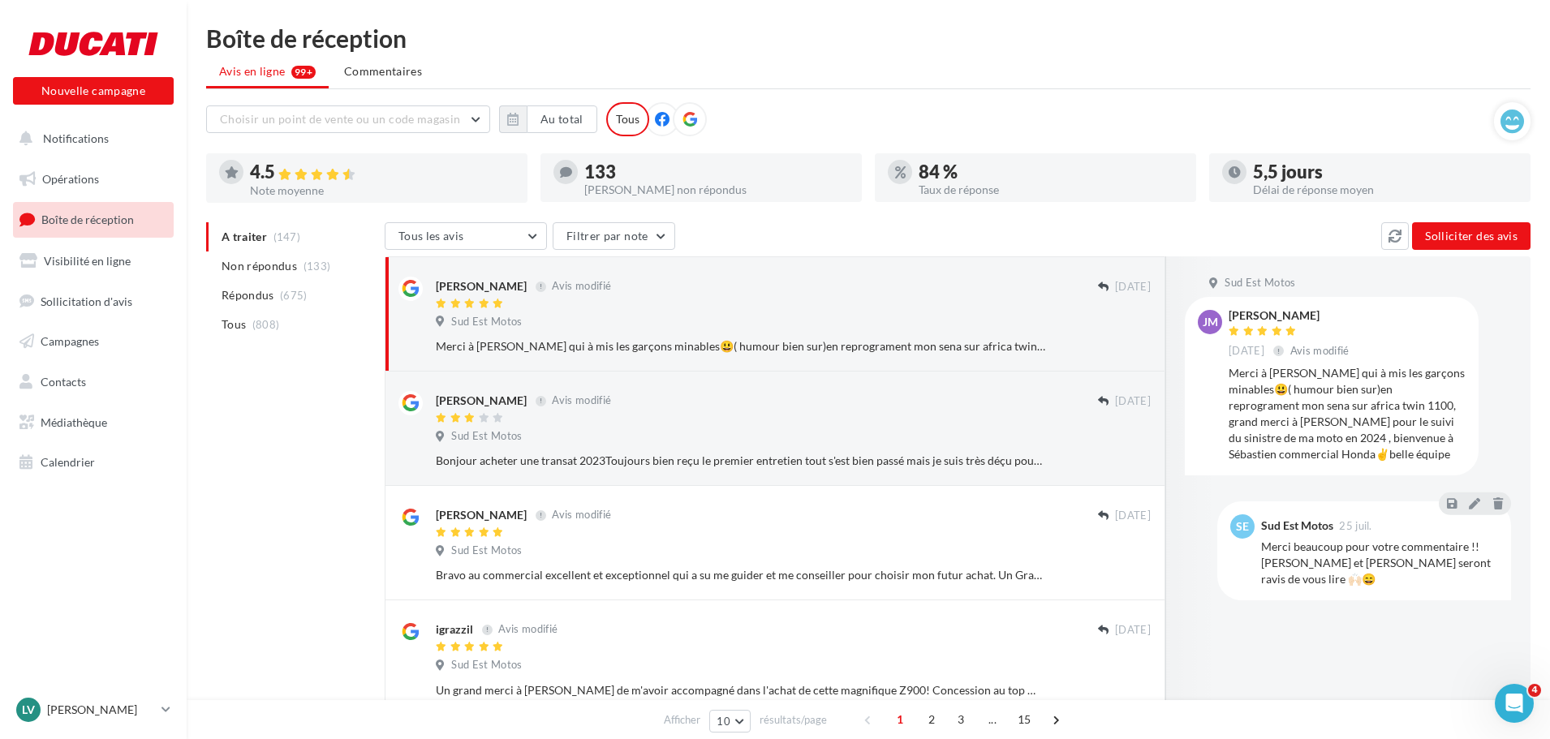
click at [83, 169] on link "Opérations" at bounding box center [93, 179] width 167 height 34
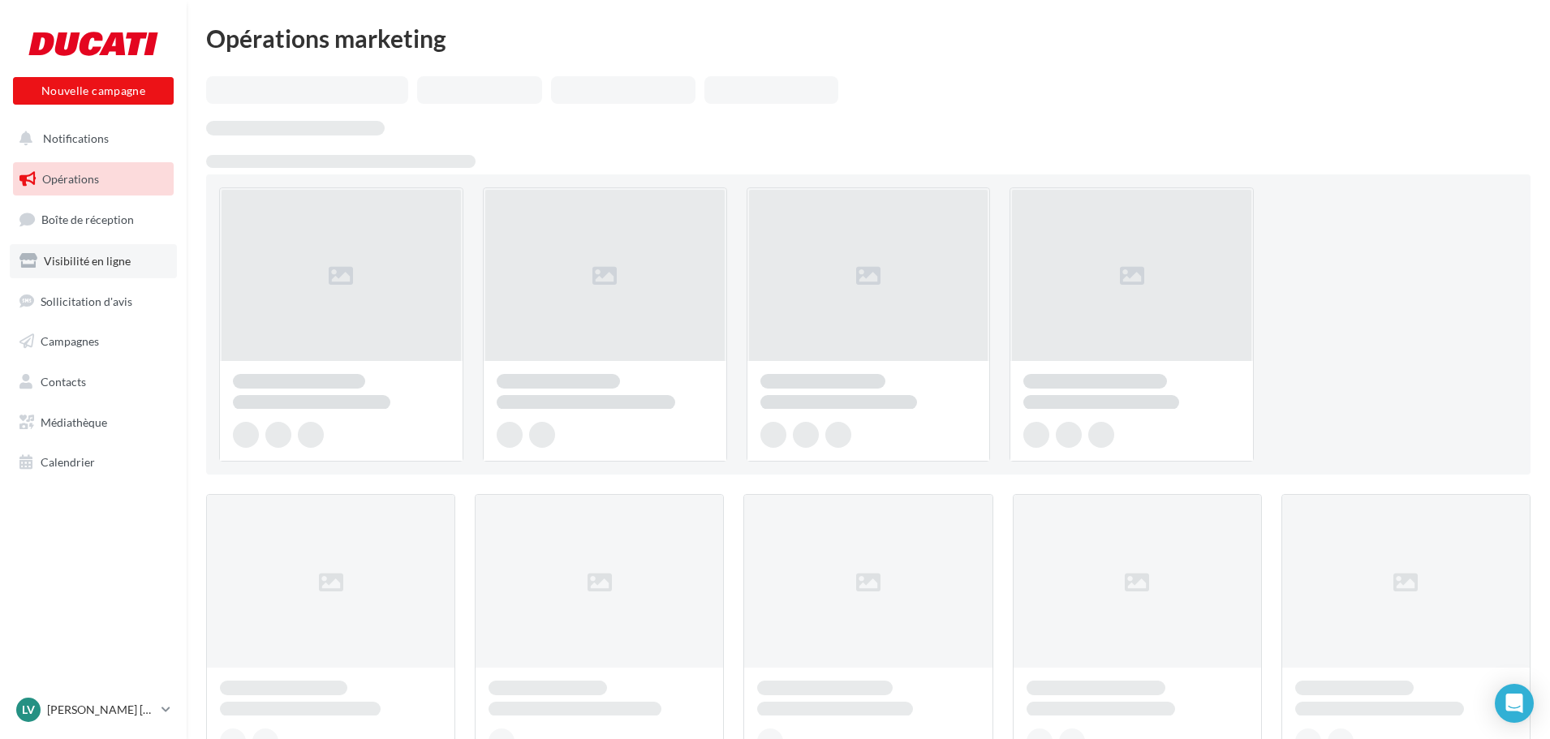
click at [88, 261] on span "Visibilité en ligne" at bounding box center [87, 261] width 87 height 14
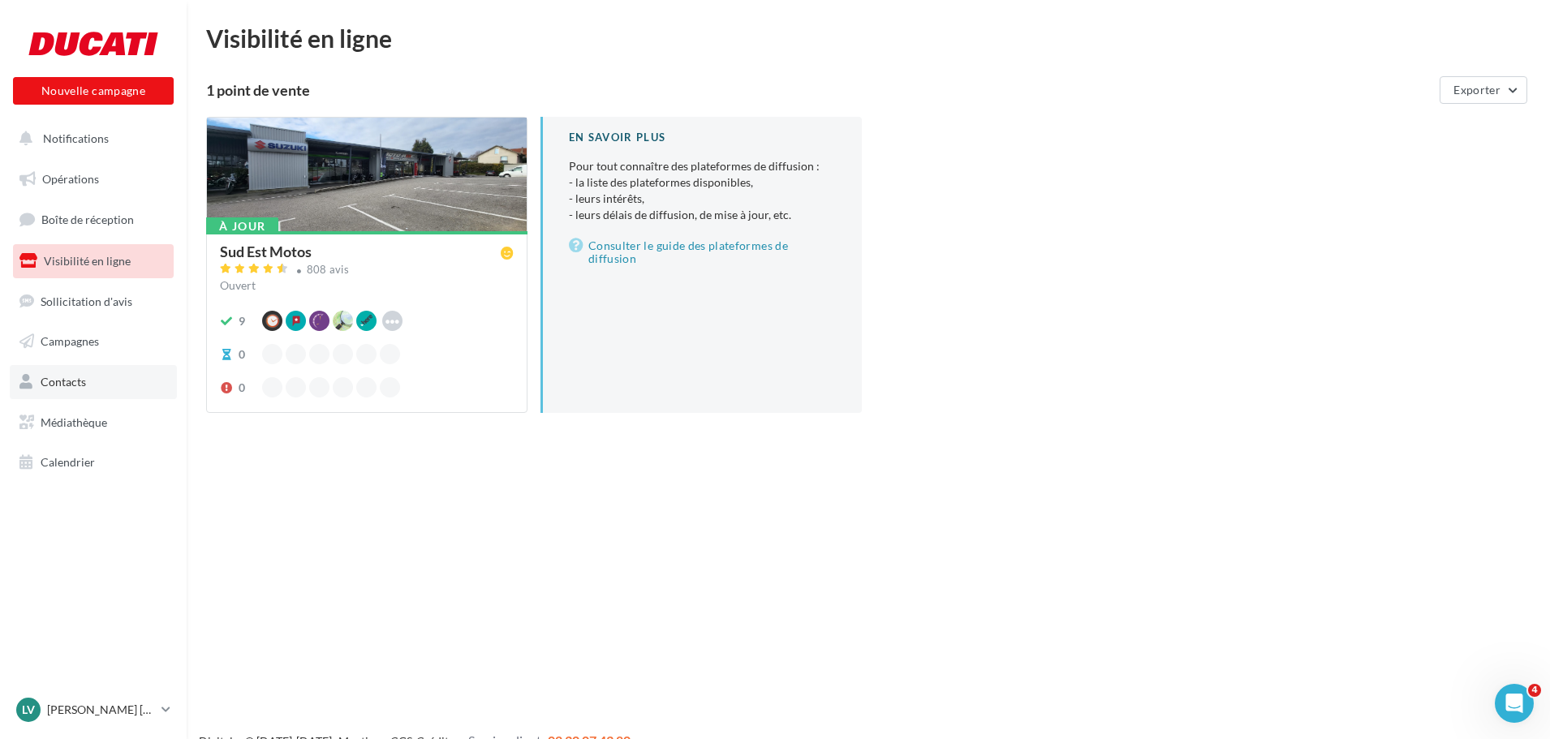
click at [101, 381] on link "Contacts" at bounding box center [93, 382] width 167 height 34
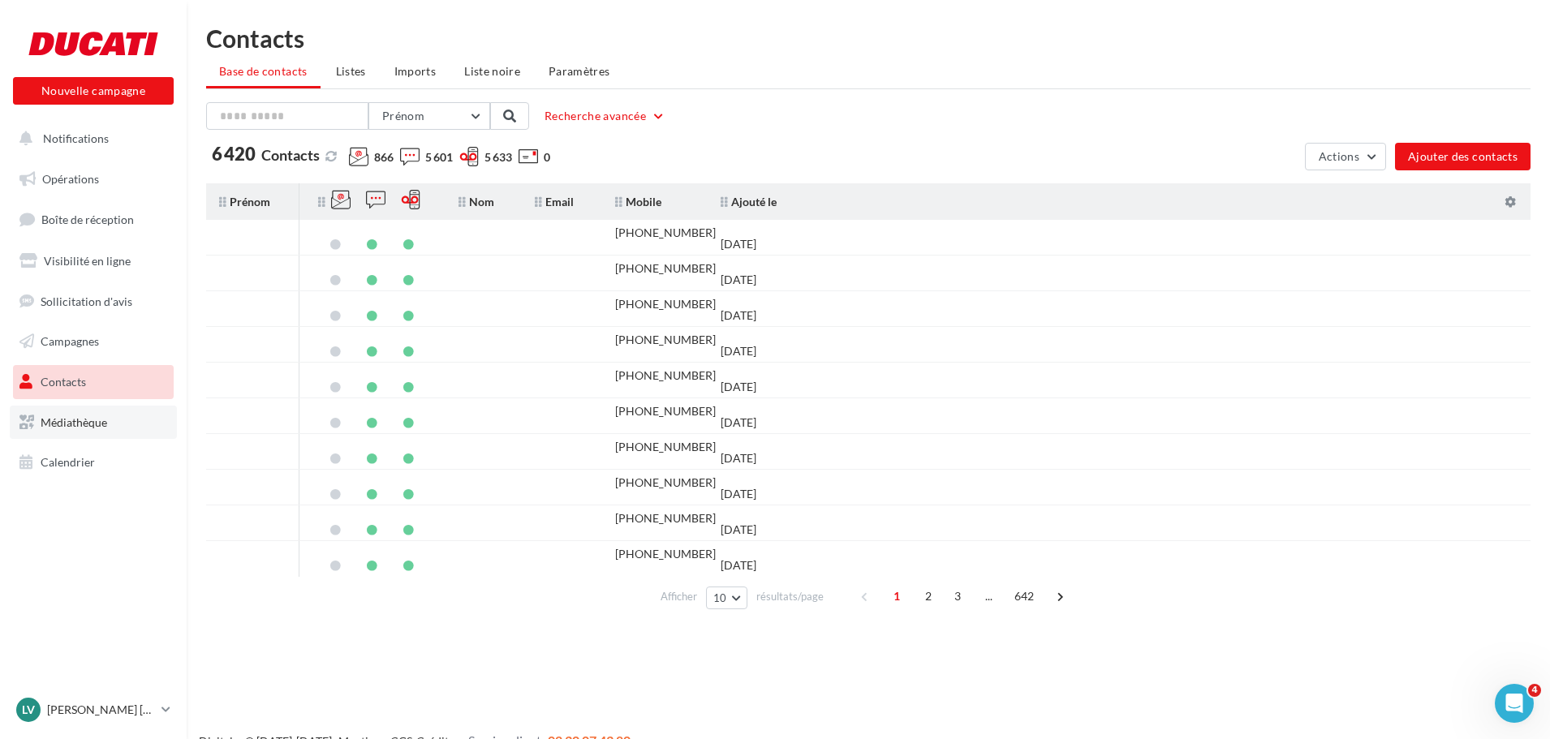
click at [69, 430] on link "Médiathèque" at bounding box center [93, 423] width 167 height 34
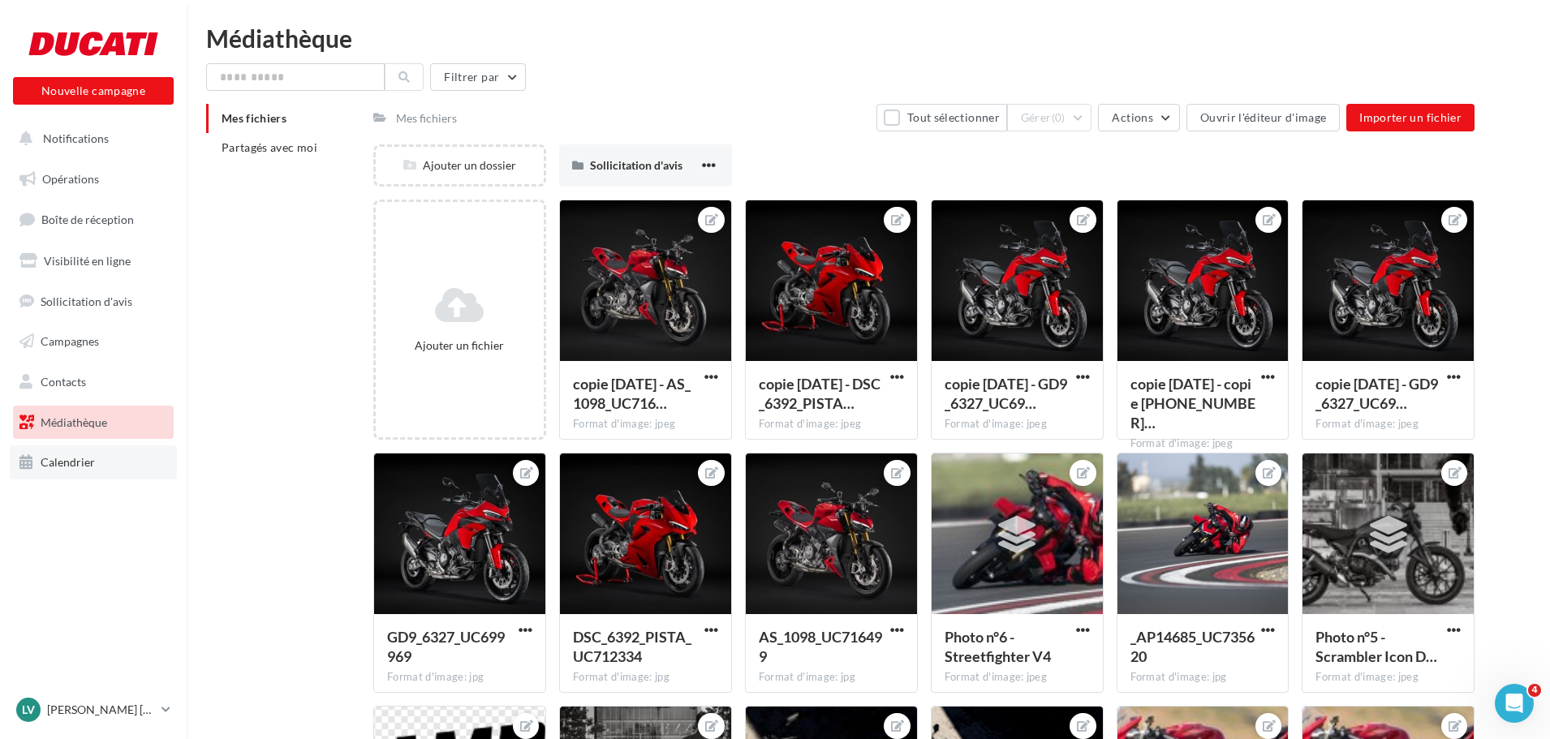
click at [72, 458] on span "Calendrier" at bounding box center [68, 462] width 54 height 14
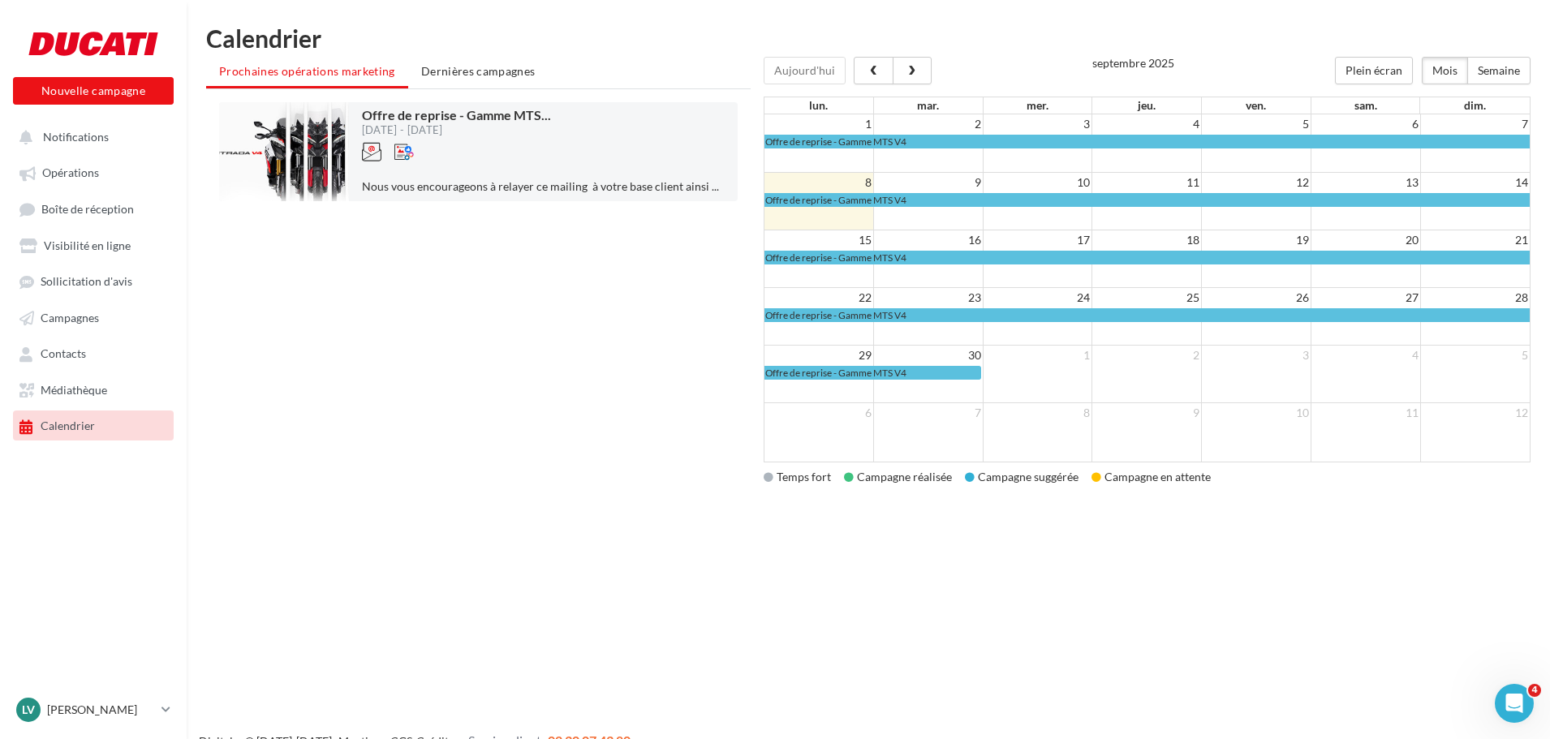
click at [1051, 478] on div "Campagne suggérée" at bounding box center [1022, 477] width 114 height 16
click at [915, 80] on button "button" at bounding box center [912, 71] width 39 height 28
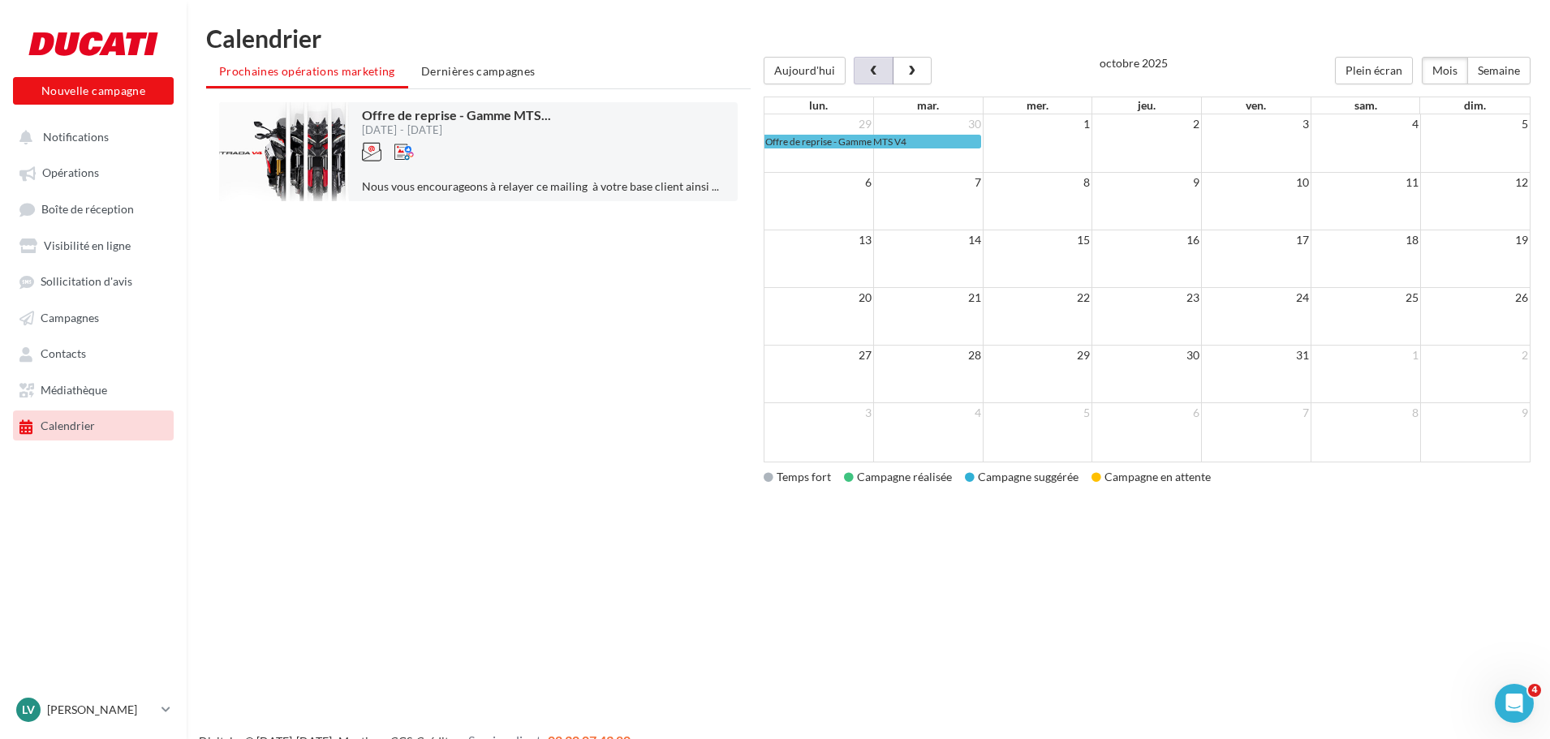
click at [876, 71] on span "button" at bounding box center [874, 71] width 14 height 11
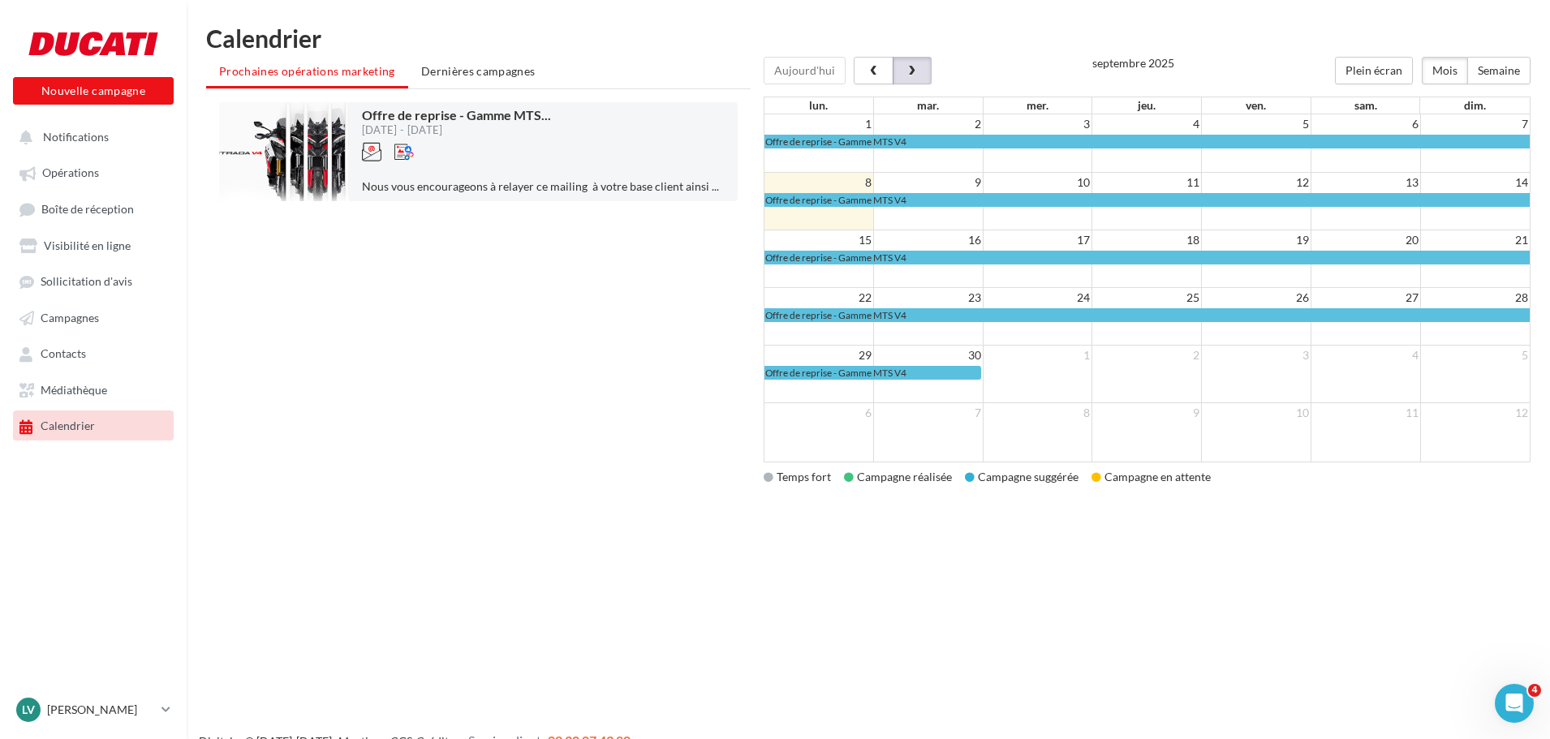
click at [908, 66] on span "button" at bounding box center [912, 71] width 14 height 11
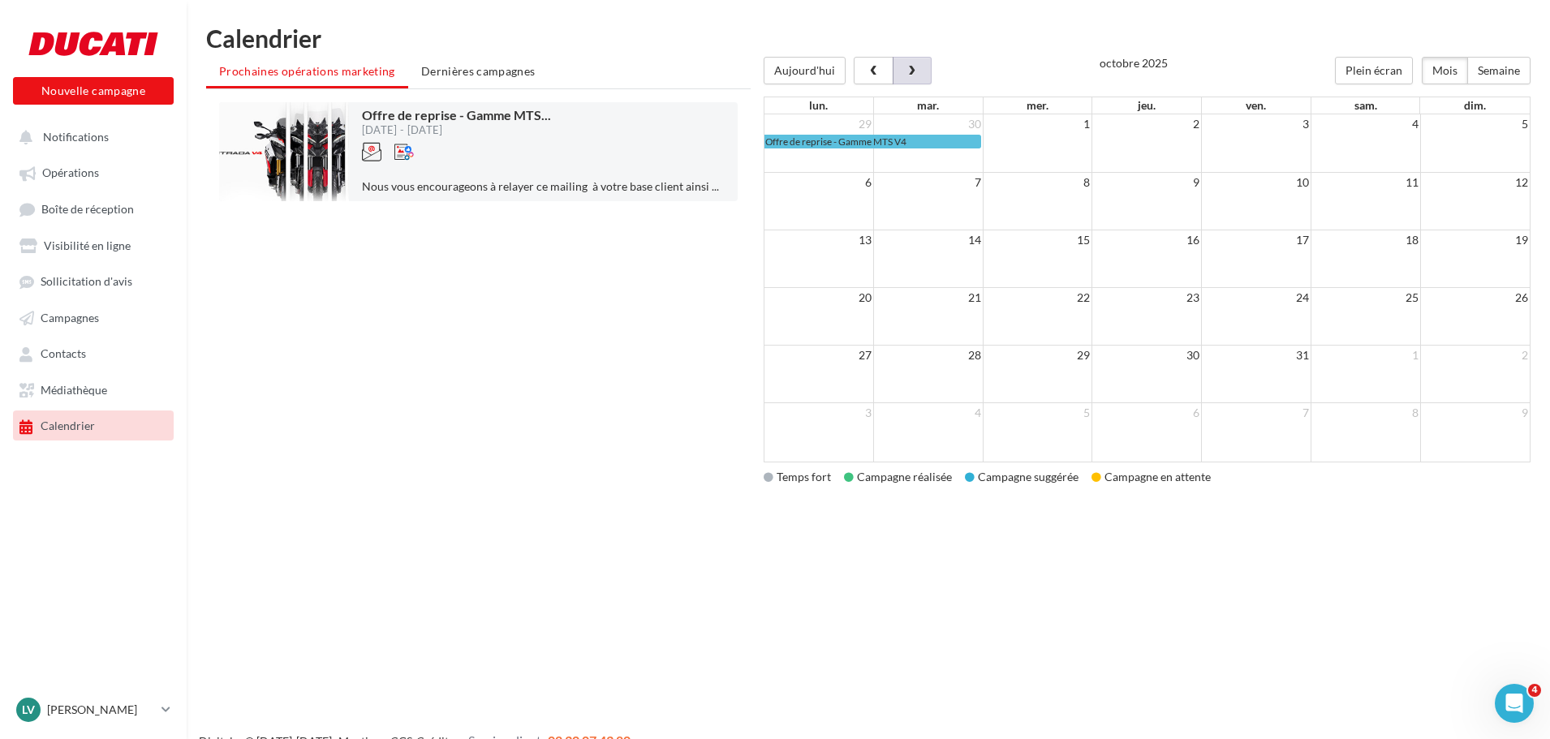
click at [908, 66] on span "button" at bounding box center [912, 71] width 14 height 11
click at [868, 75] on span "button" at bounding box center [874, 71] width 14 height 11
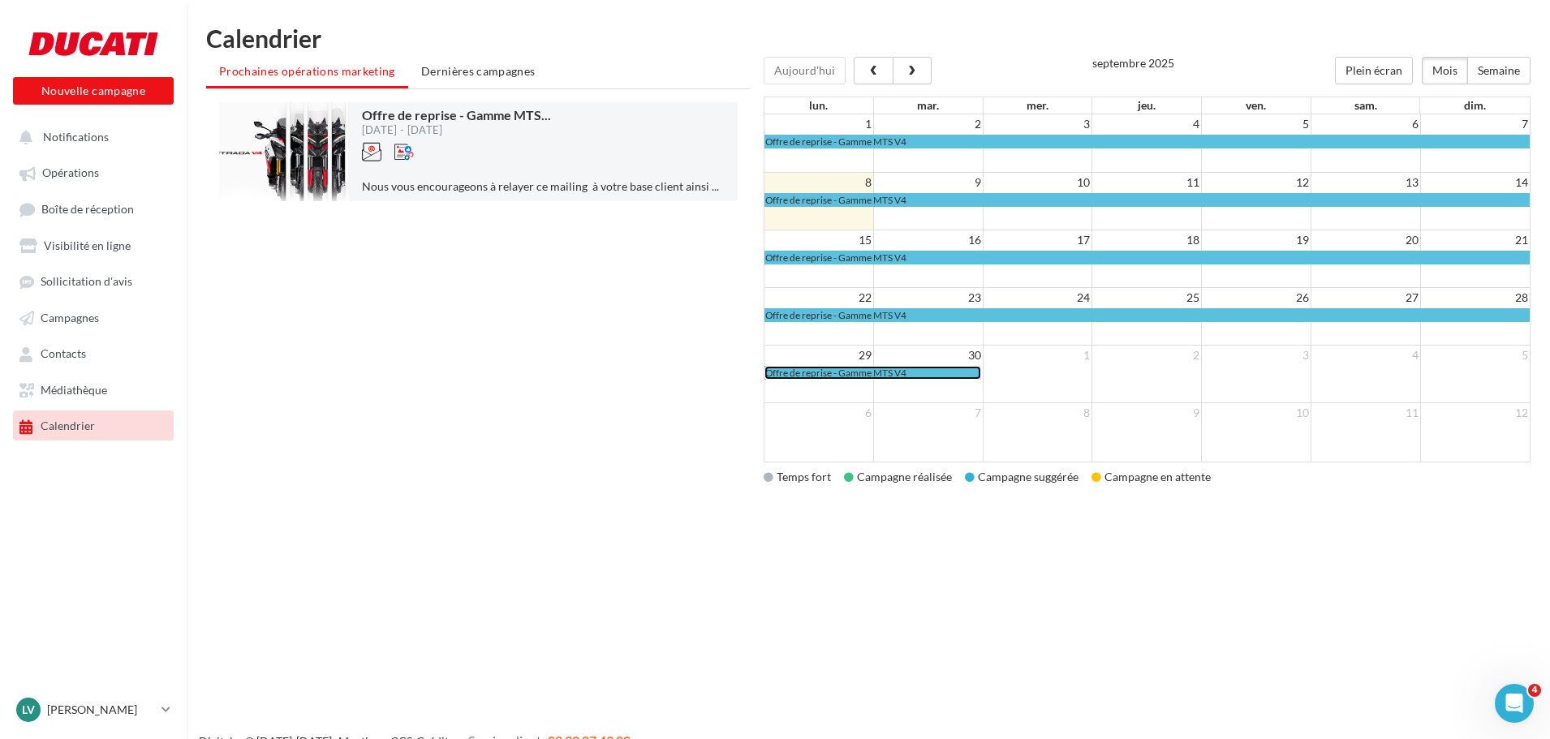
click at [813, 376] on span "Offre de reprise - Gamme MTS V4" at bounding box center [835, 373] width 141 height 12
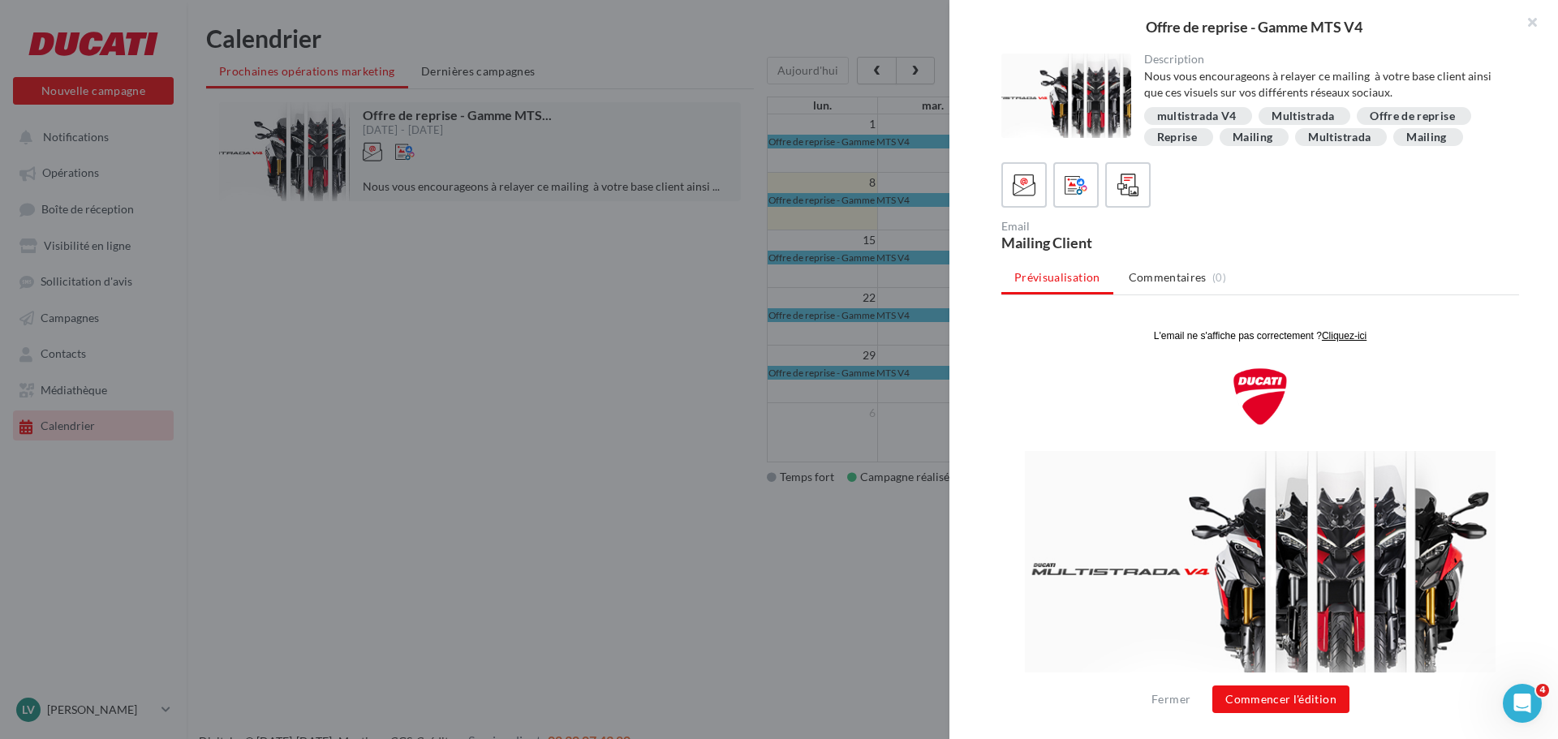
click at [734, 578] on div at bounding box center [779, 369] width 1558 height 739
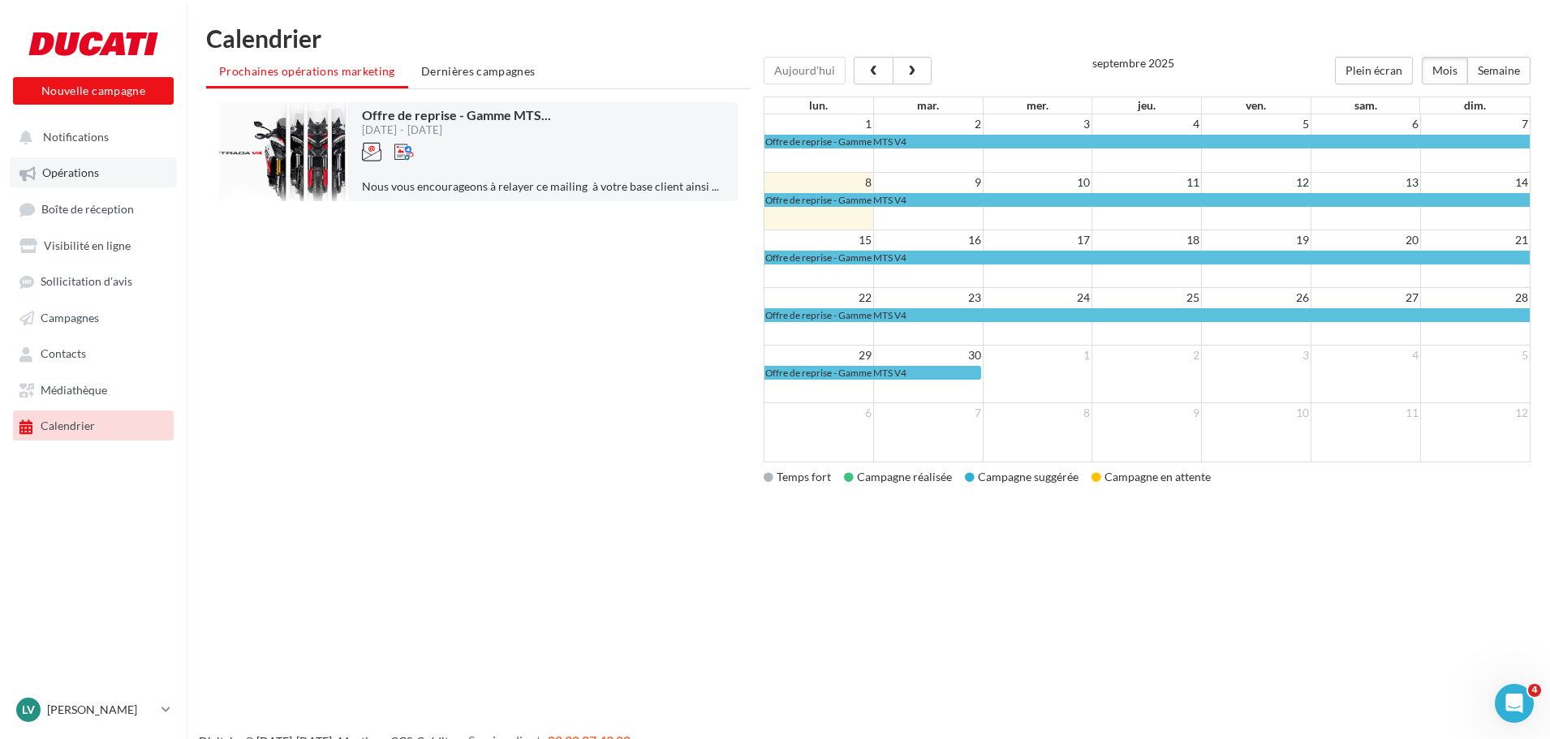
click at [61, 167] on span "Opérations" at bounding box center [70, 173] width 57 height 14
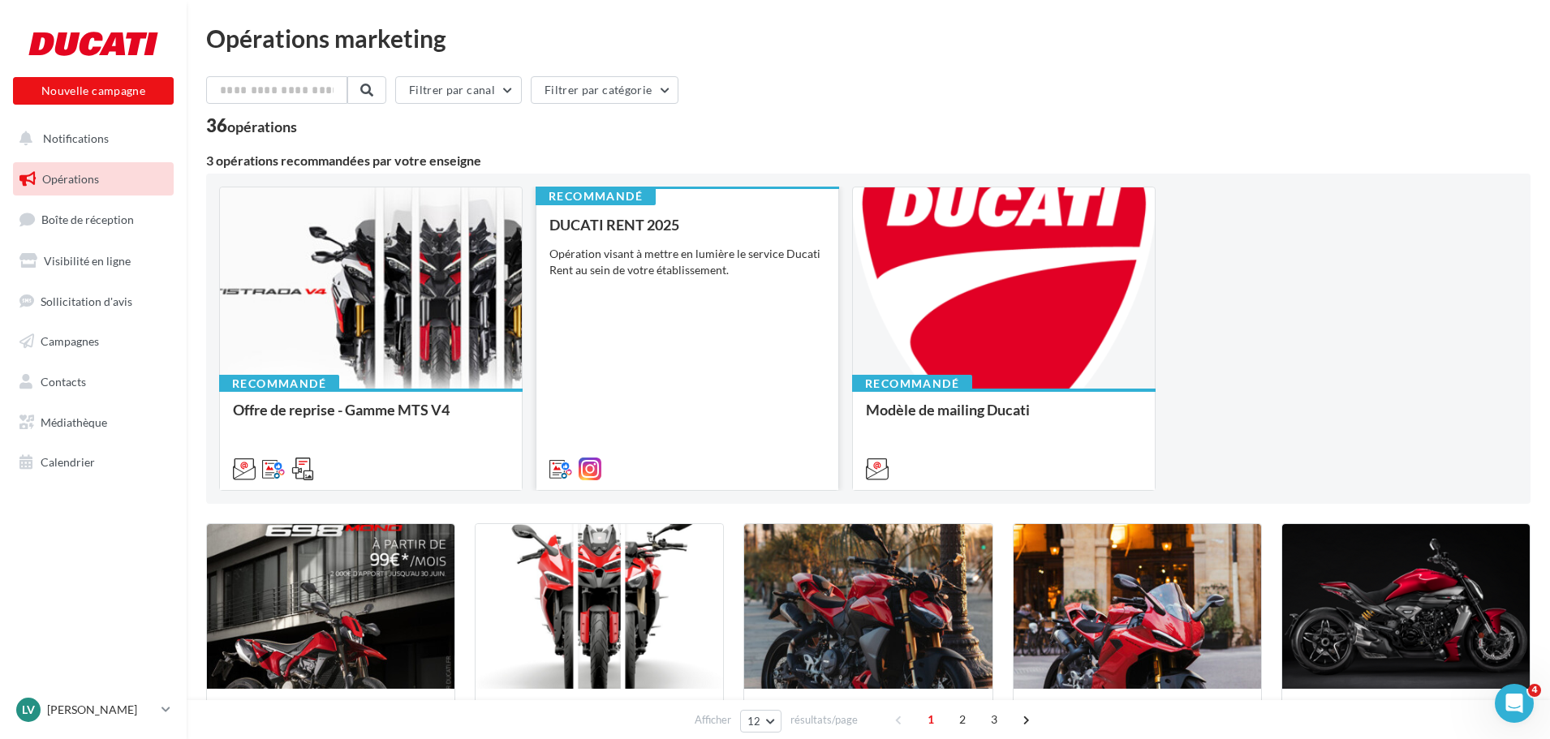
click at [682, 302] on div "DUCATI RENT 2025 Opération visant à mettre en lumière le service Ducati Rent au…" at bounding box center [687, 346] width 276 height 259
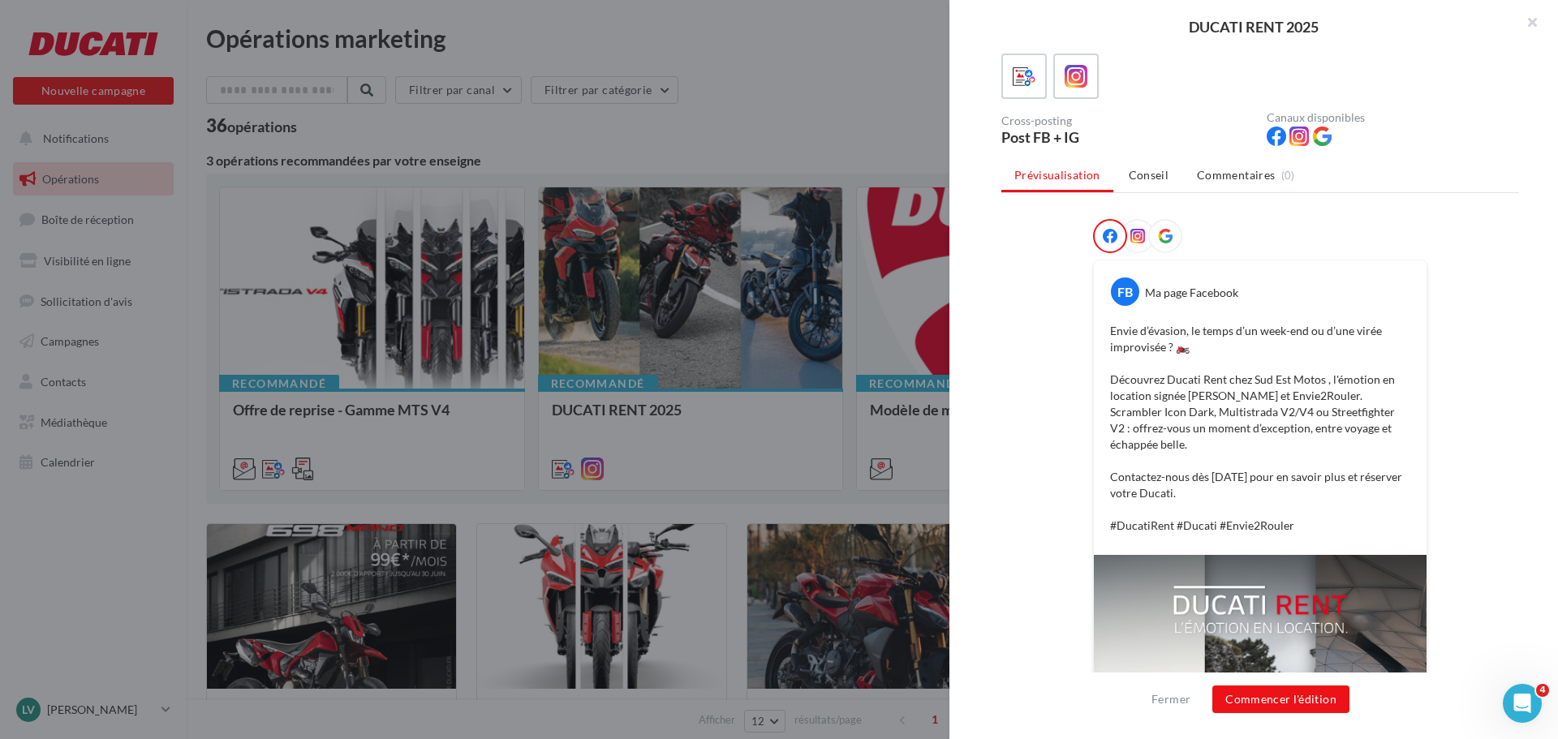
scroll to position [101, 0]
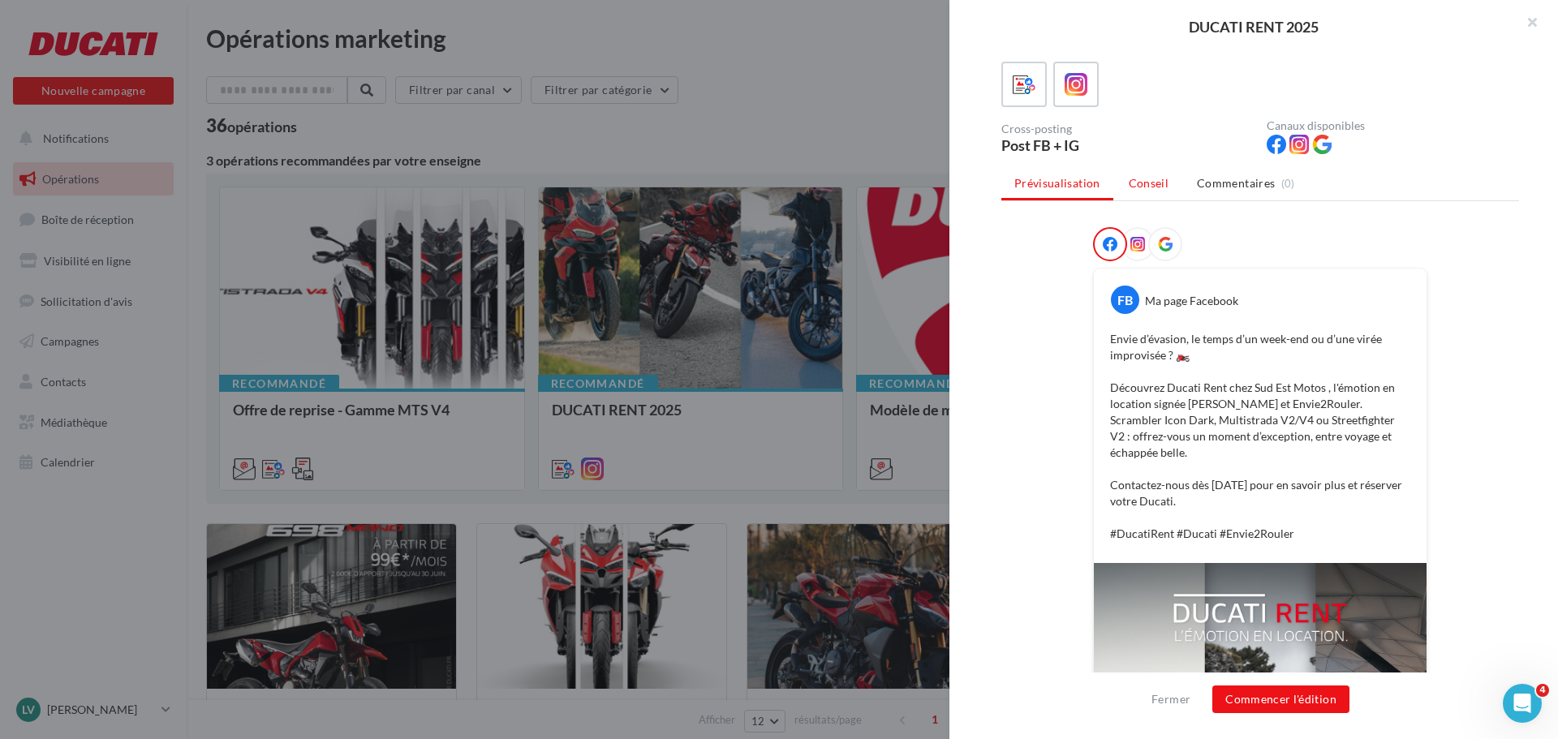
click at [1144, 179] on span "Conseil" at bounding box center [1149, 183] width 40 height 14
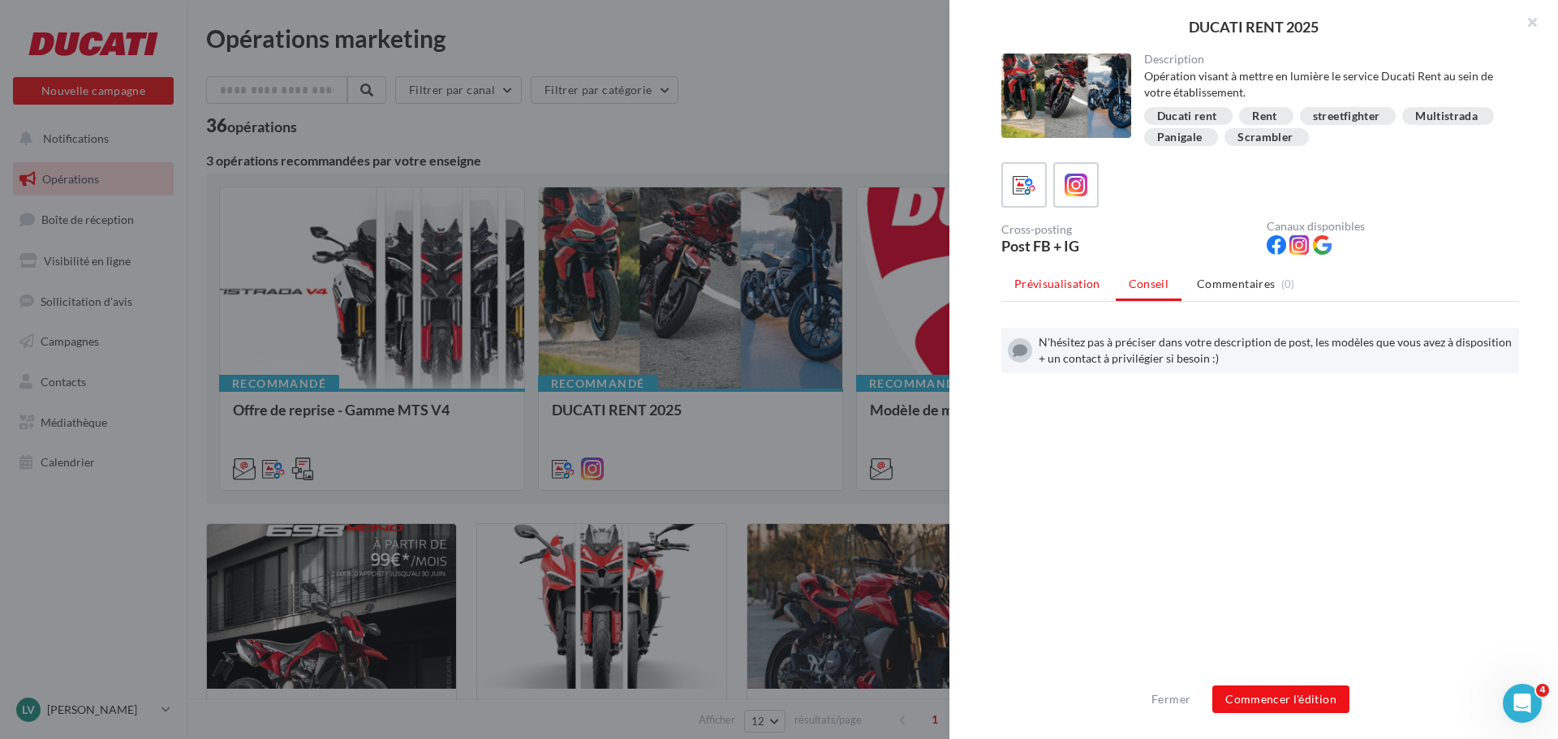
click at [1061, 295] on li "Prévisualisation" at bounding box center [1057, 283] width 112 height 29
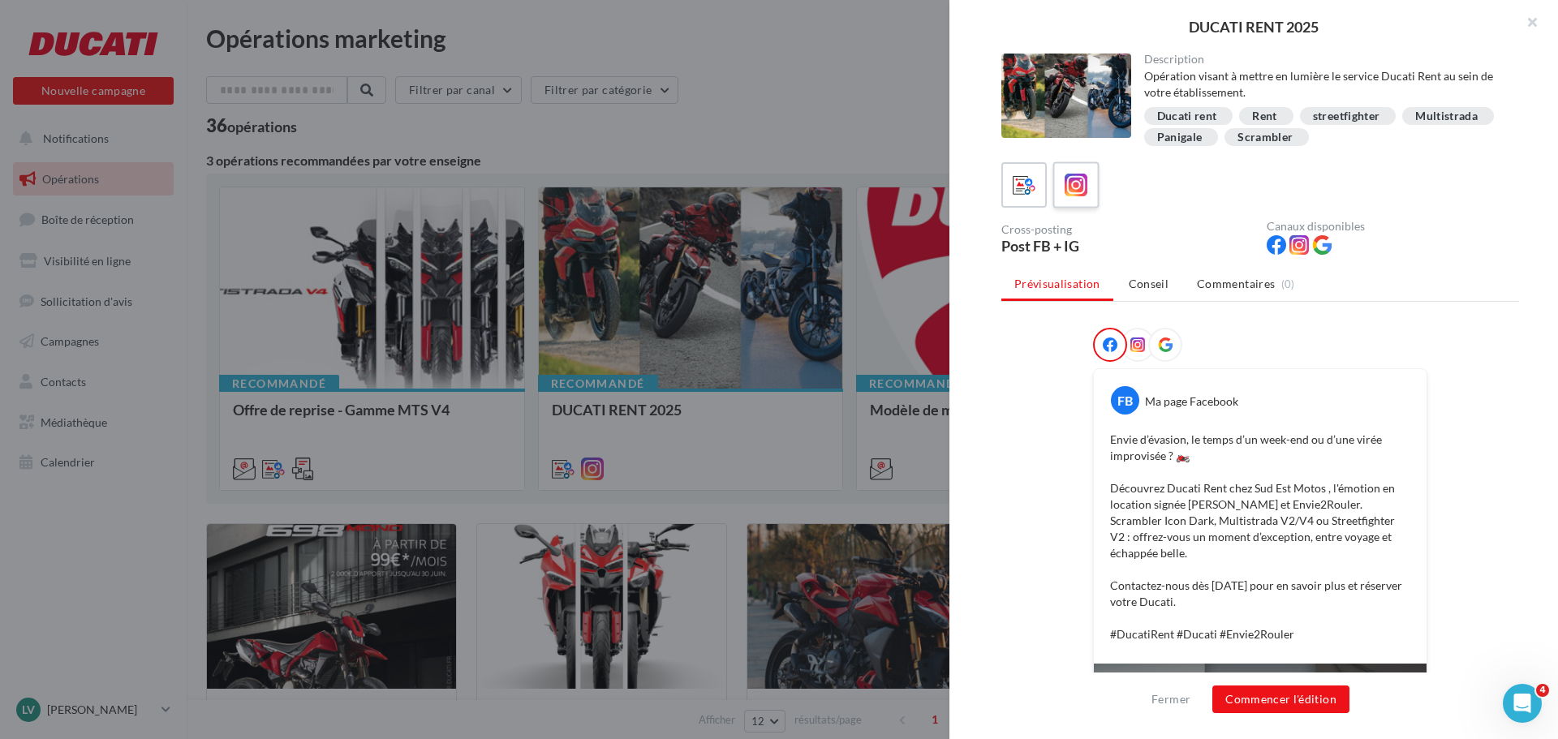
click at [1069, 185] on icon at bounding box center [1077, 186] width 24 height 24
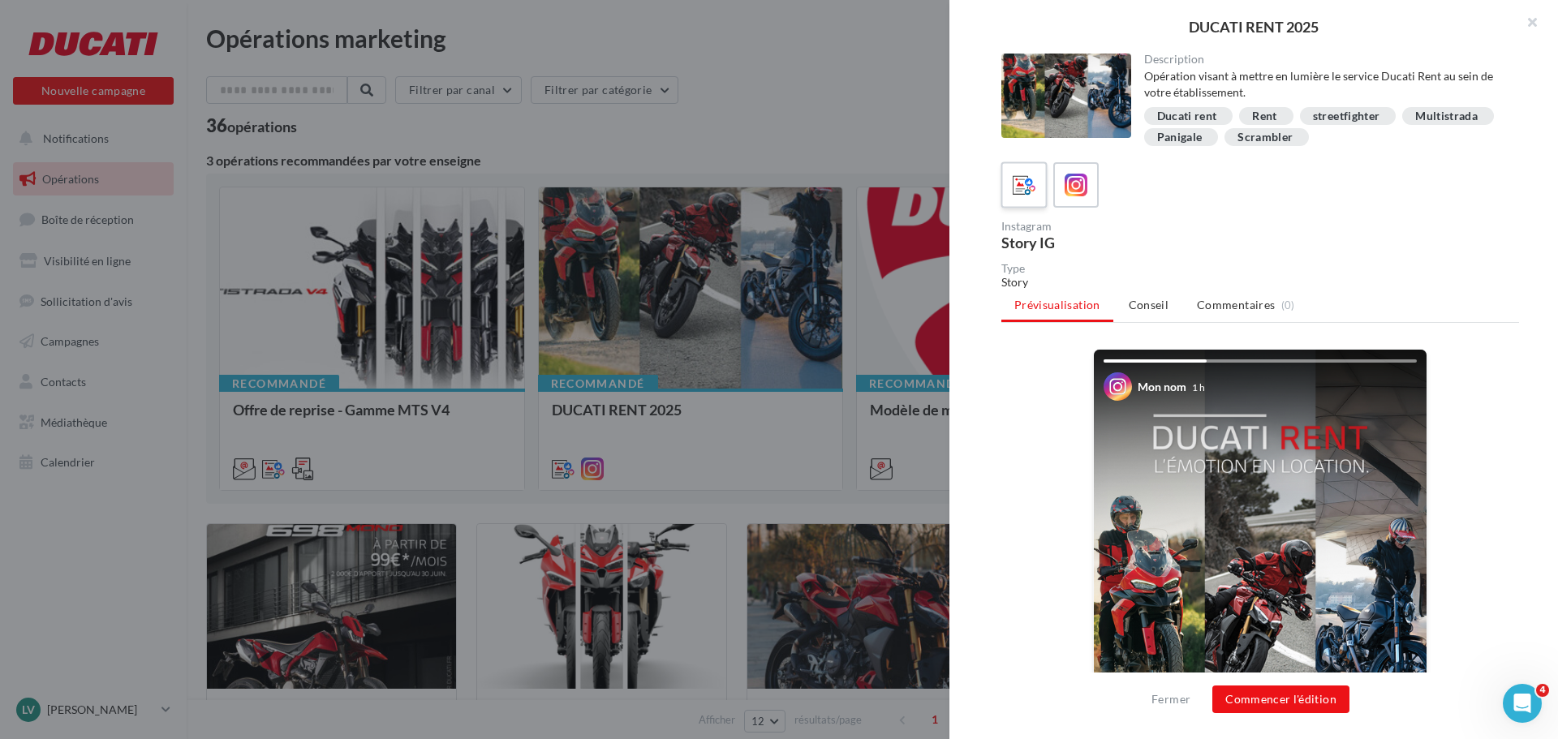
click at [1031, 175] on icon at bounding box center [1025, 186] width 24 height 24
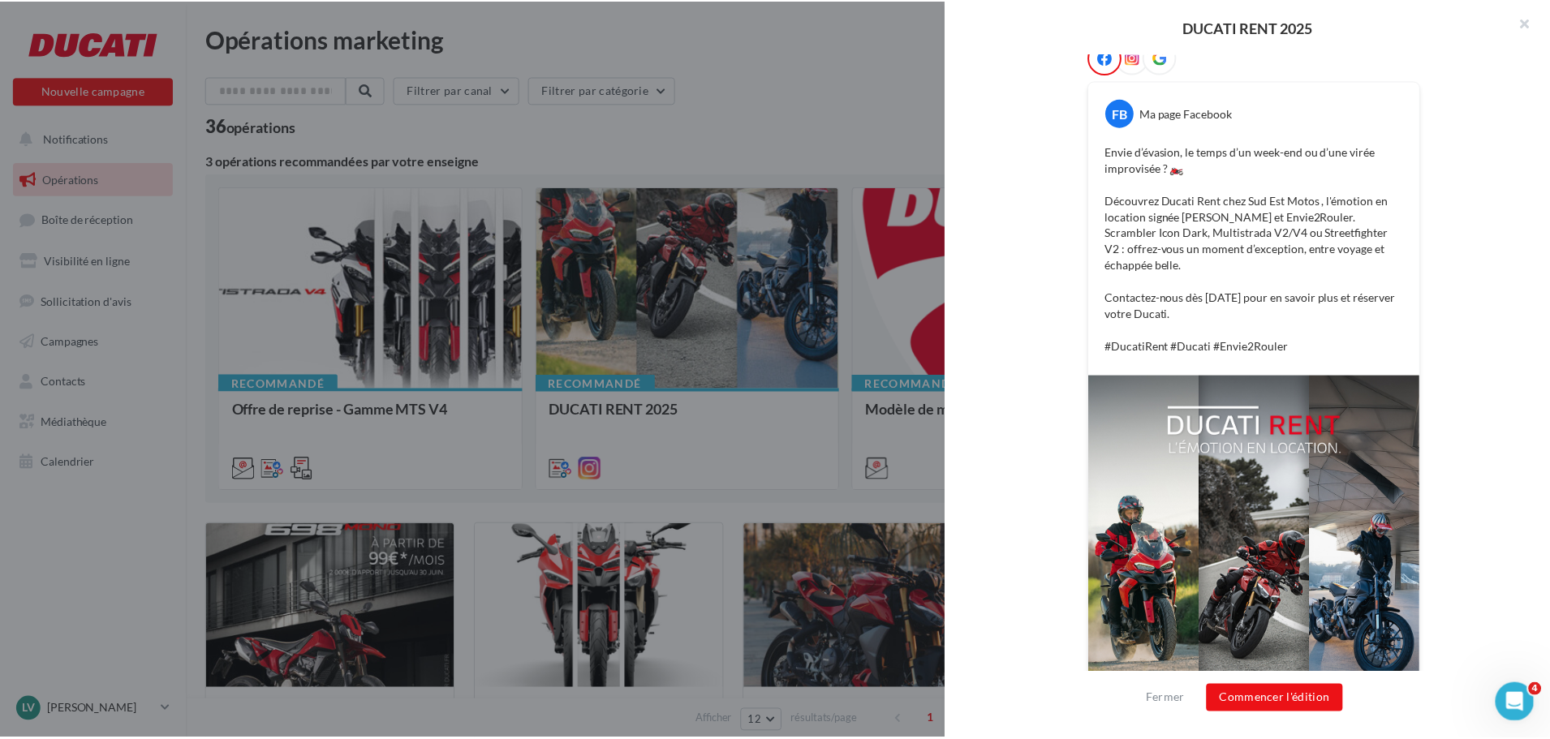
scroll to position [325, 0]
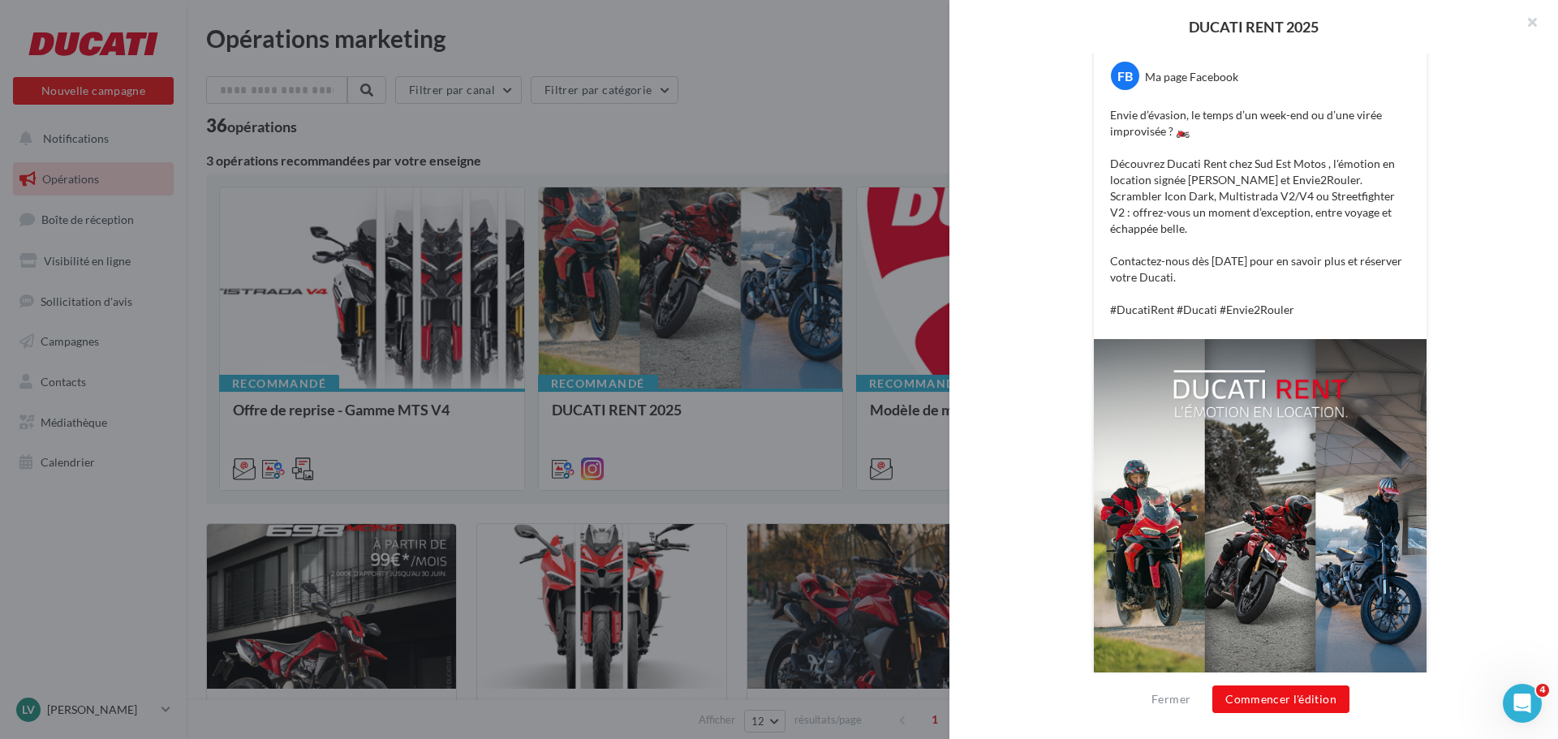
click at [734, 153] on div at bounding box center [779, 369] width 1558 height 739
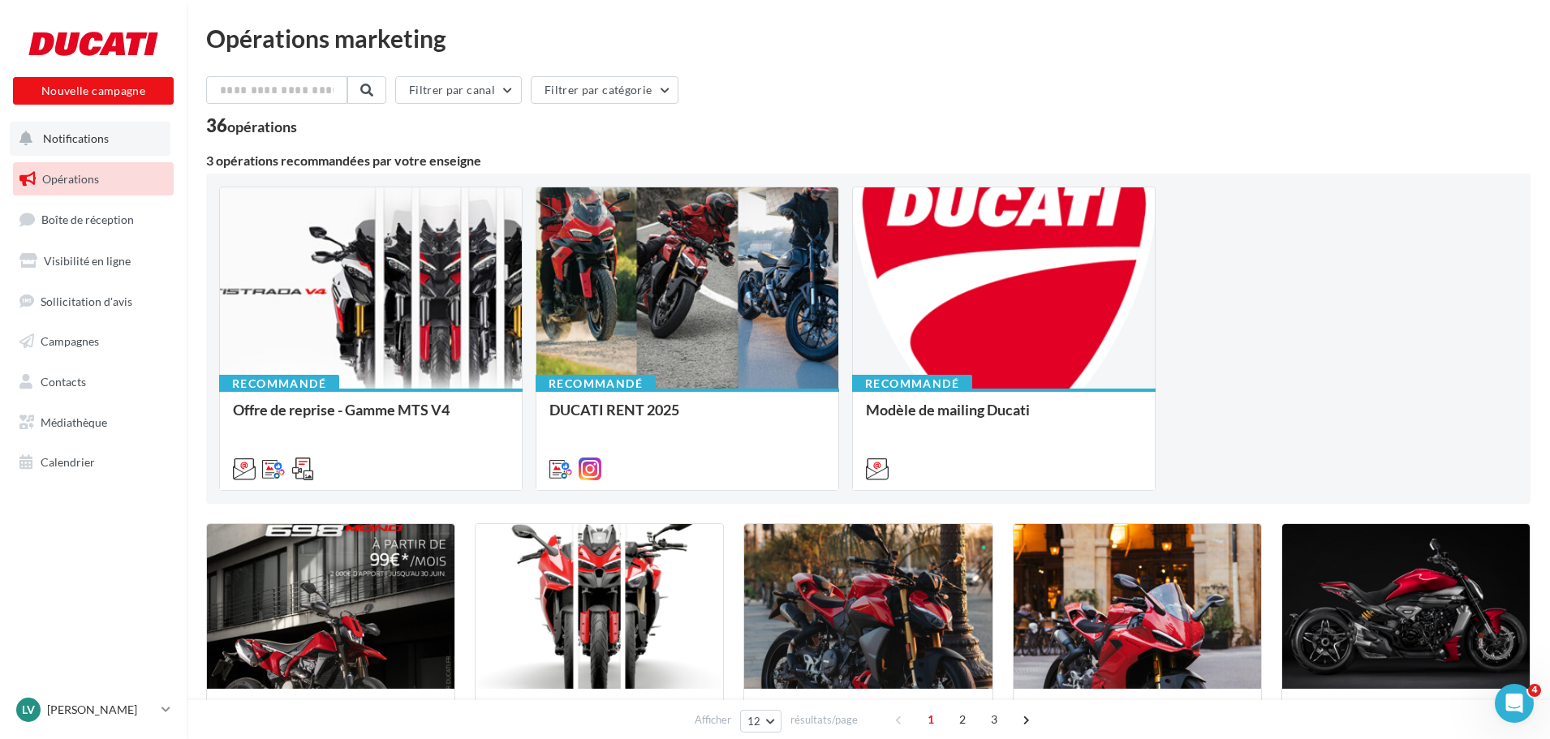
click at [106, 143] on span "Notifications" at bounding box center [76, 138] width 66 height 14
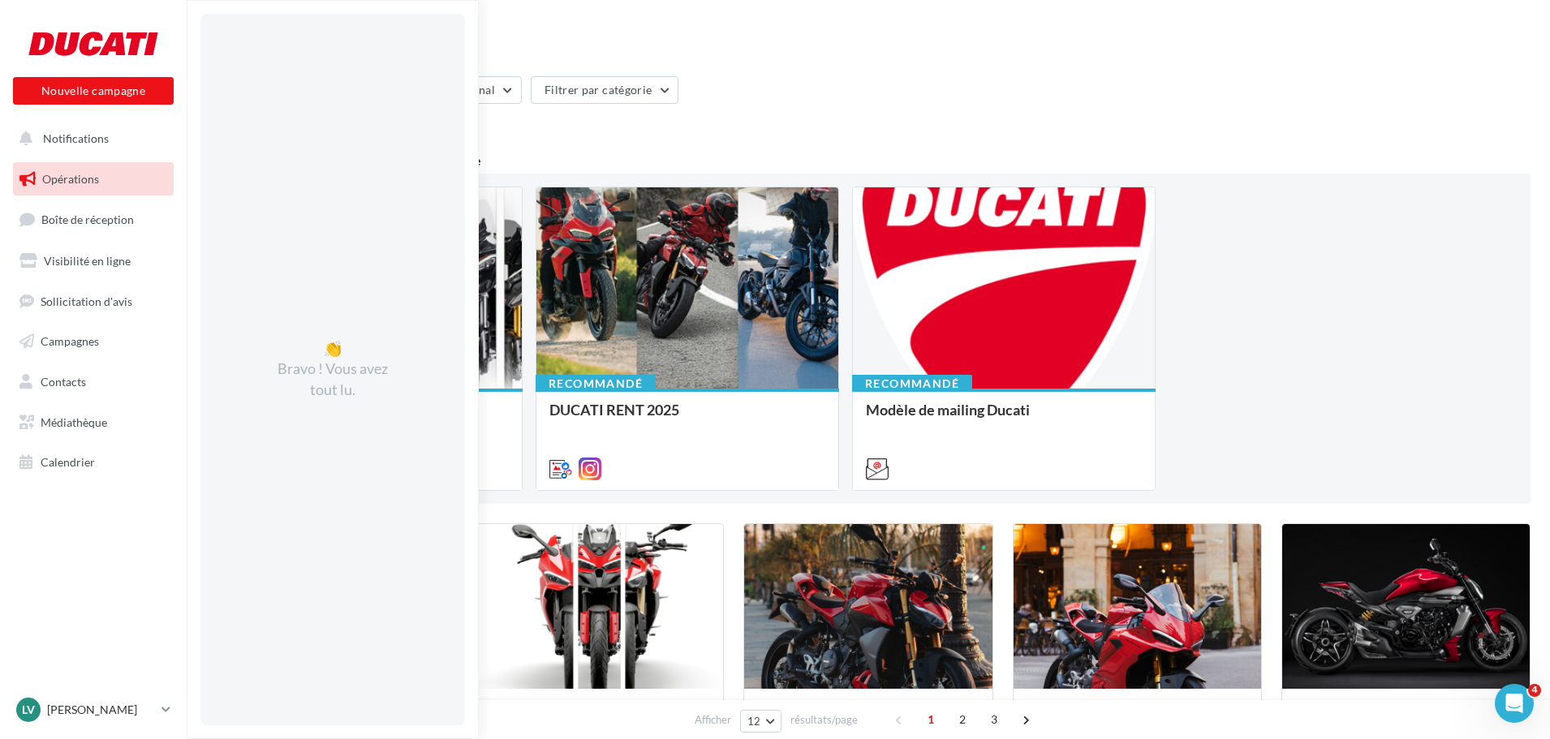
click at [844, 108] on div "Filtrer par canal Filtrer par catégorie" at bounding box center [868, 93] width 1324 height 34
